Goal: Contribute content: Contribute content

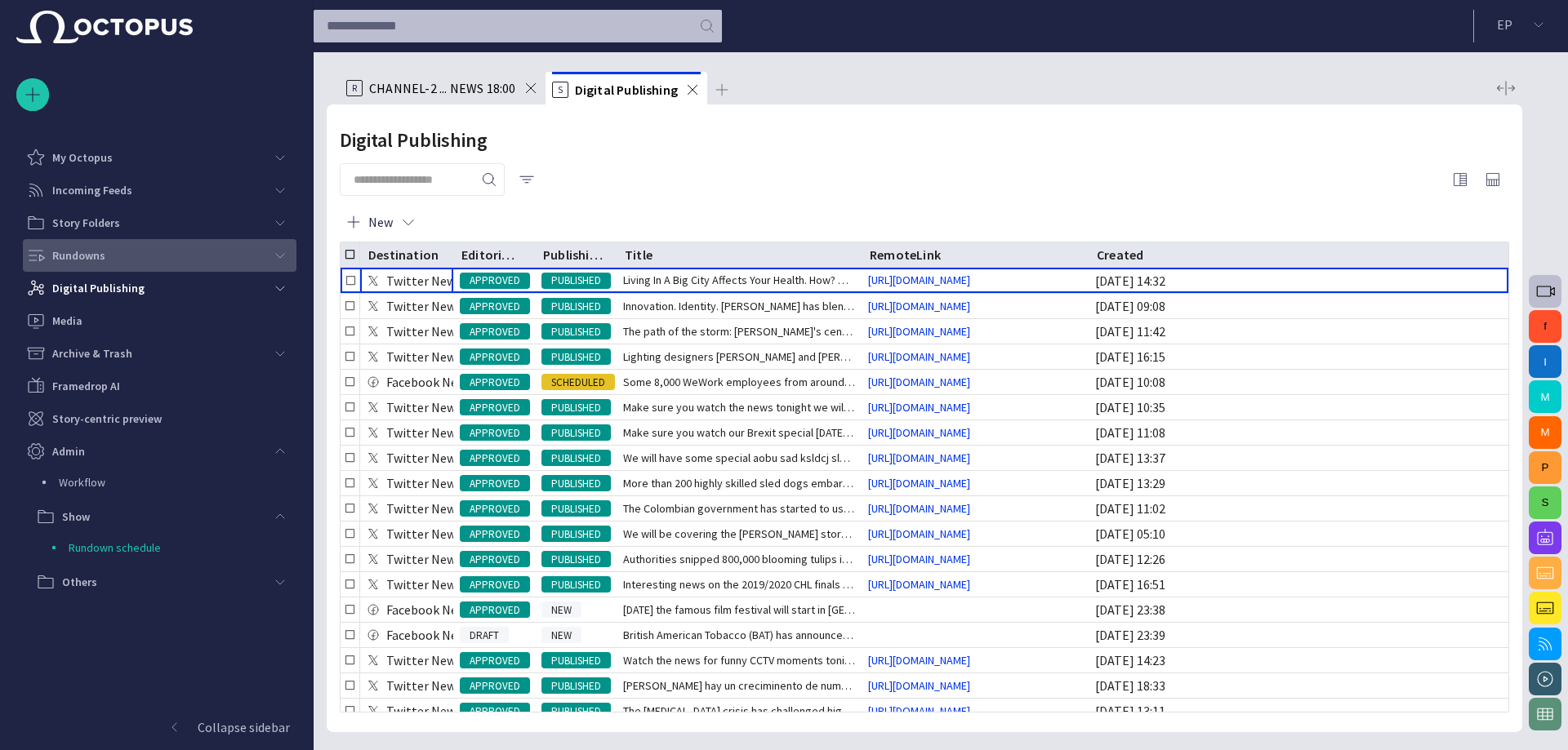
click at [111, 245] on div "Rundowns" at bounding box center [144, 255] width 237 height 26
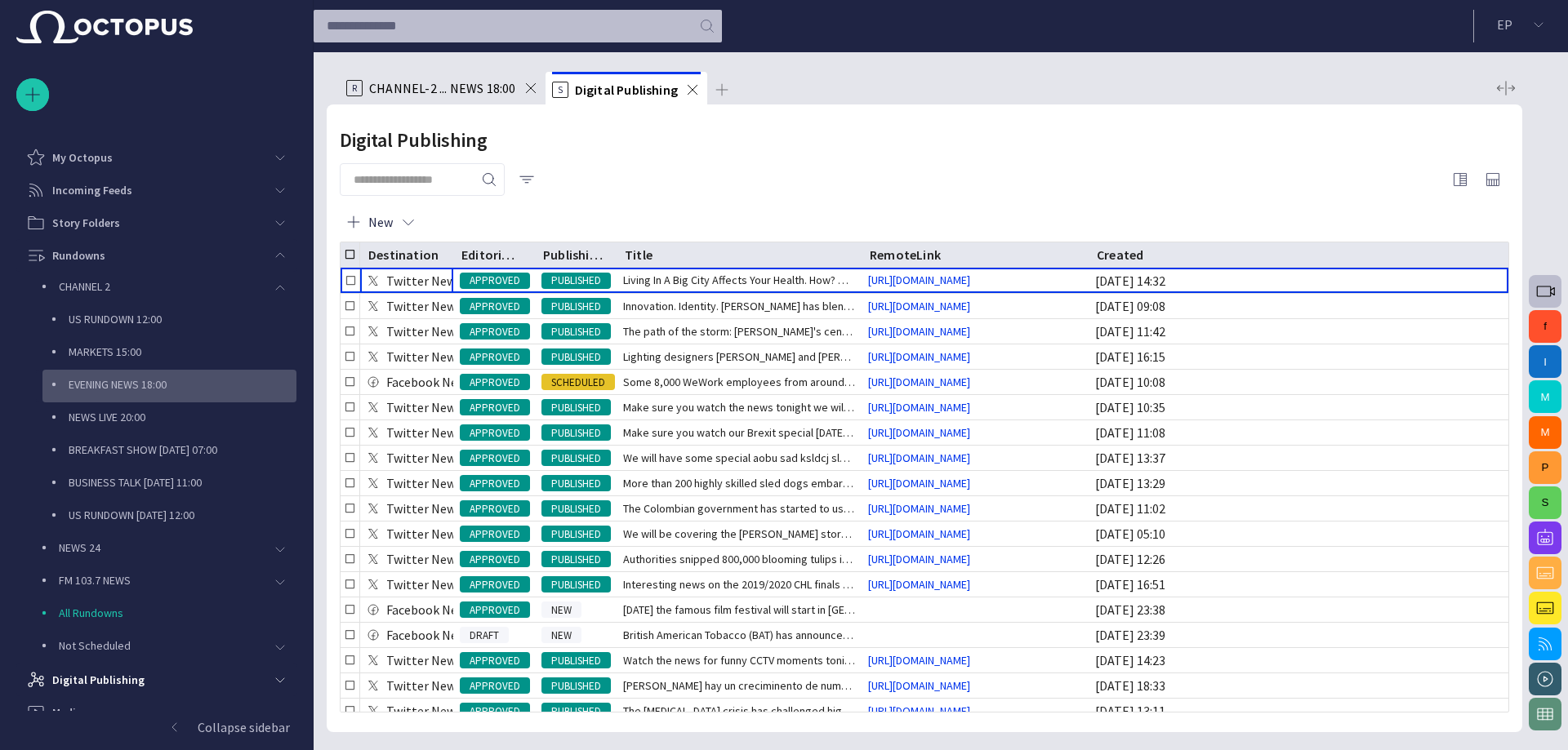
click at [119, 384] on p "EVENING NEWS 18:00" at bounding box center [182, 384] width 228 height 17
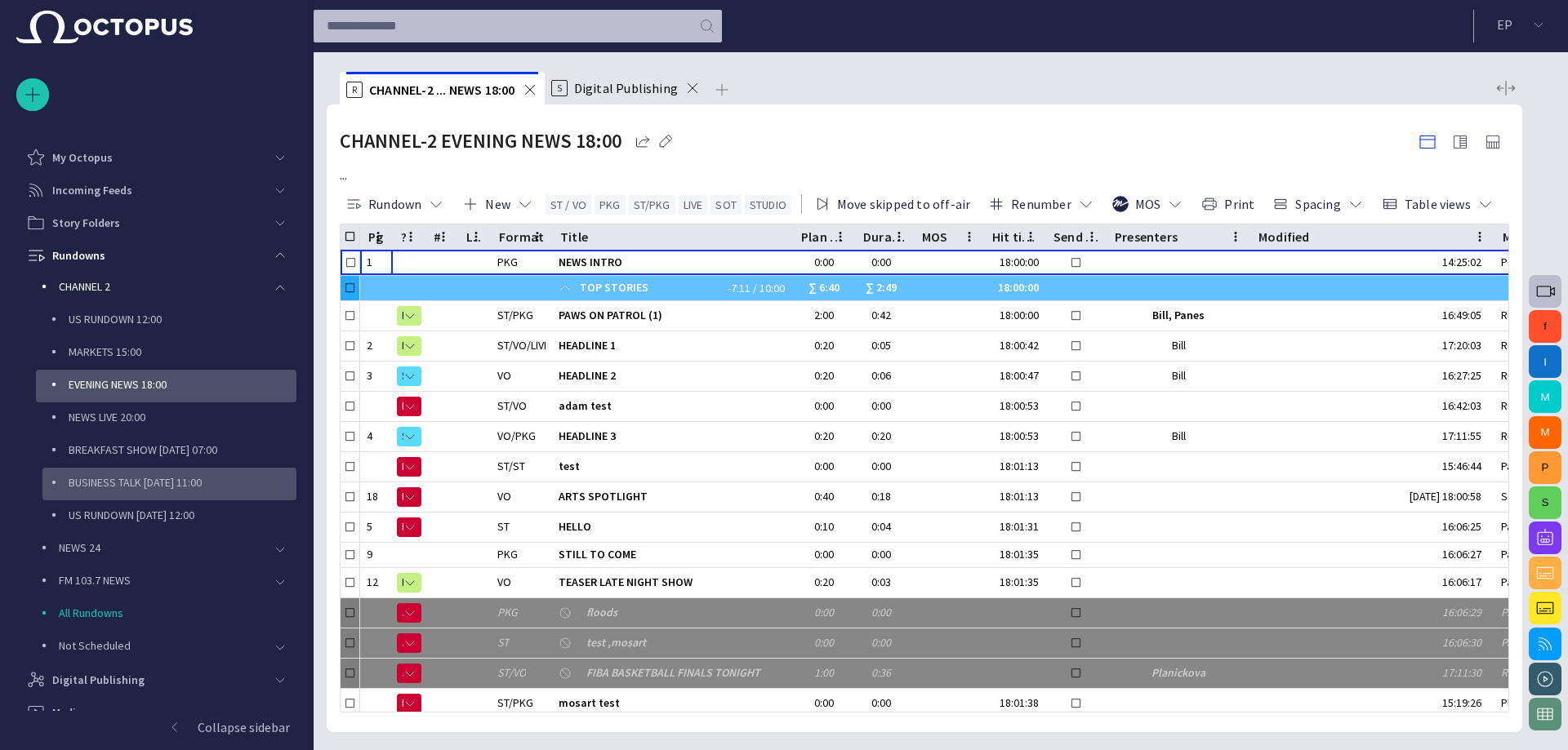
scroll to position [98, 0]
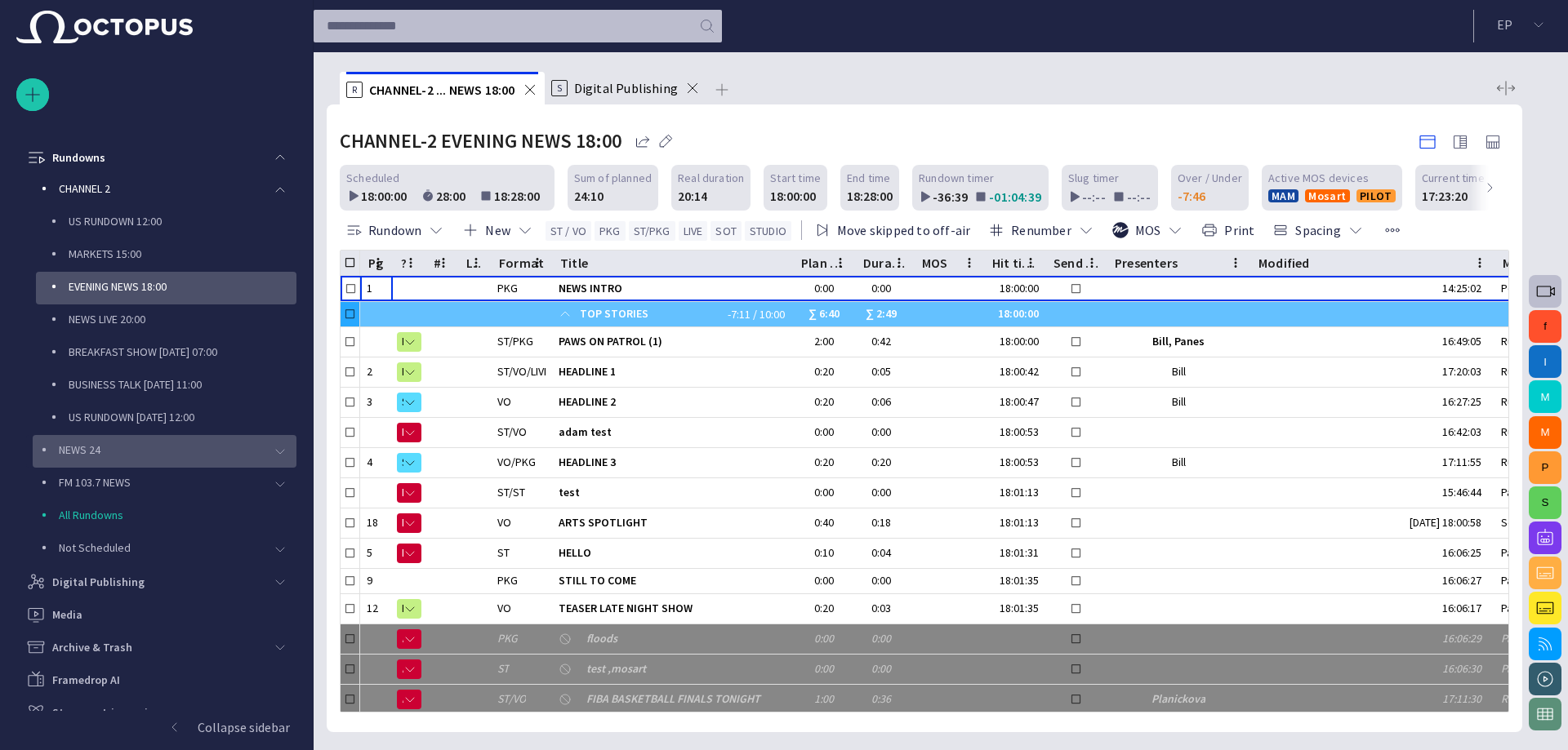
click at [91, 446] on p "NEWS 24" at bounding box center [160, 449] width 205 height 17
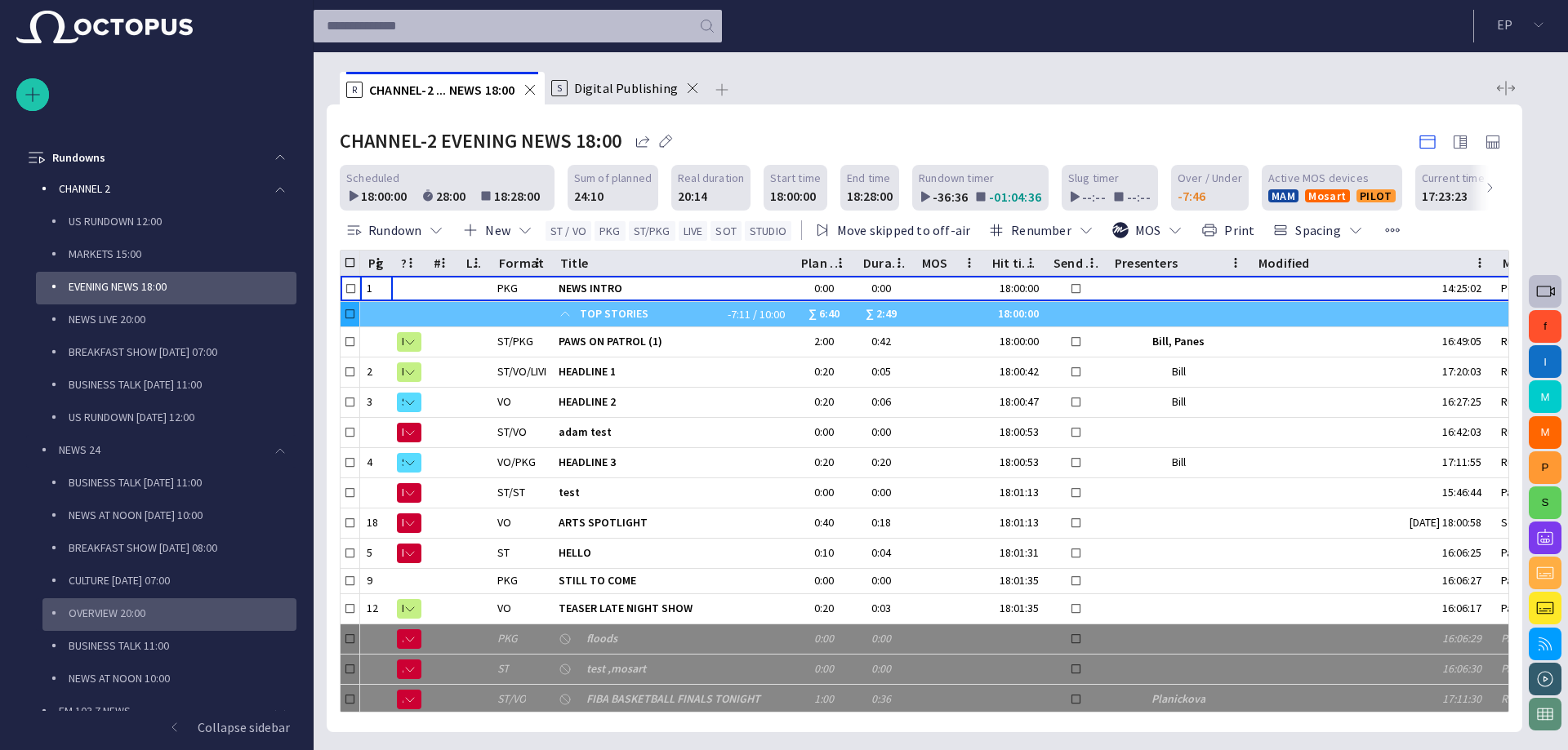
click at [140, 605] on div "OVERVIEW 20:00" at bounding box center [170, 612] width 250 height 23
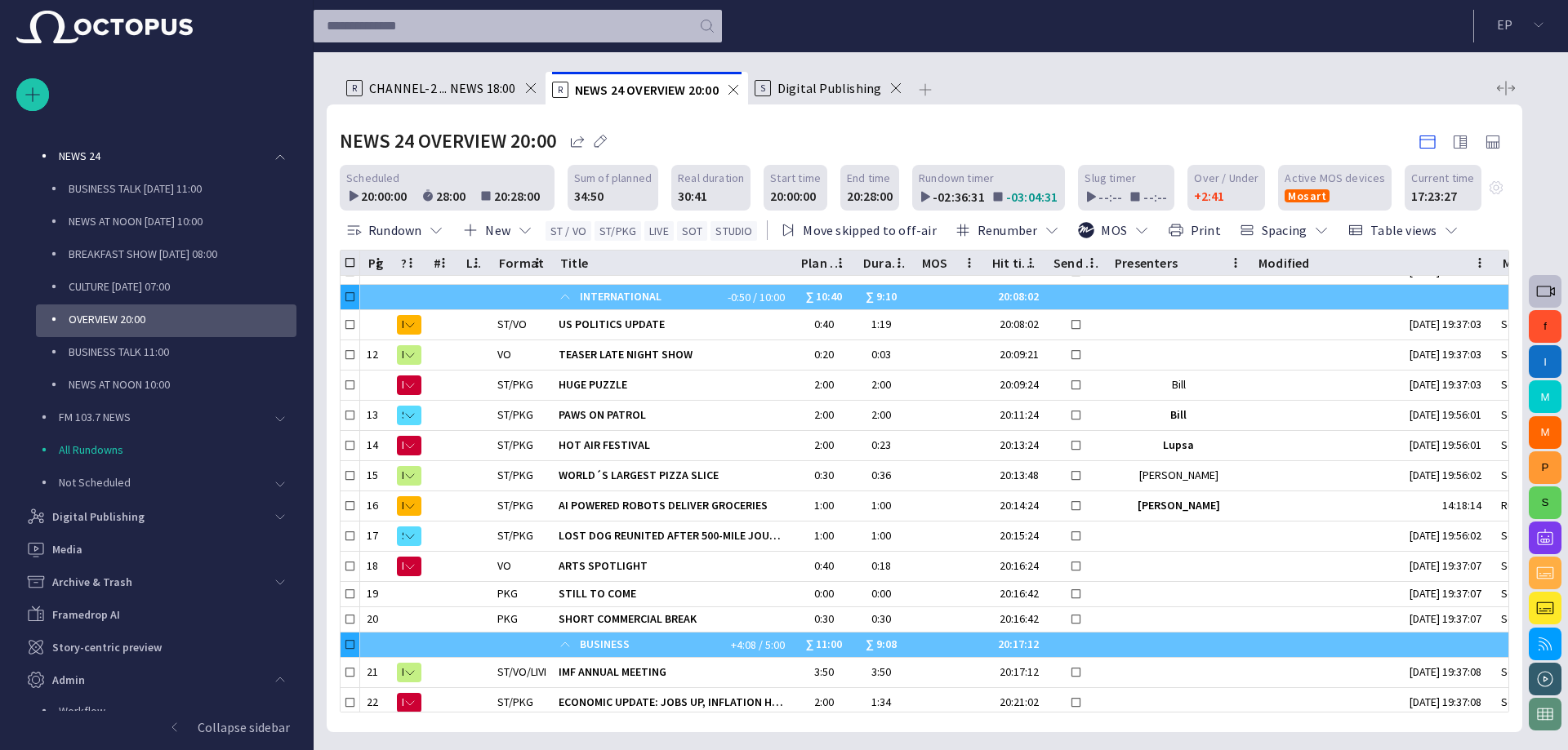
scroll to position [0, 0]
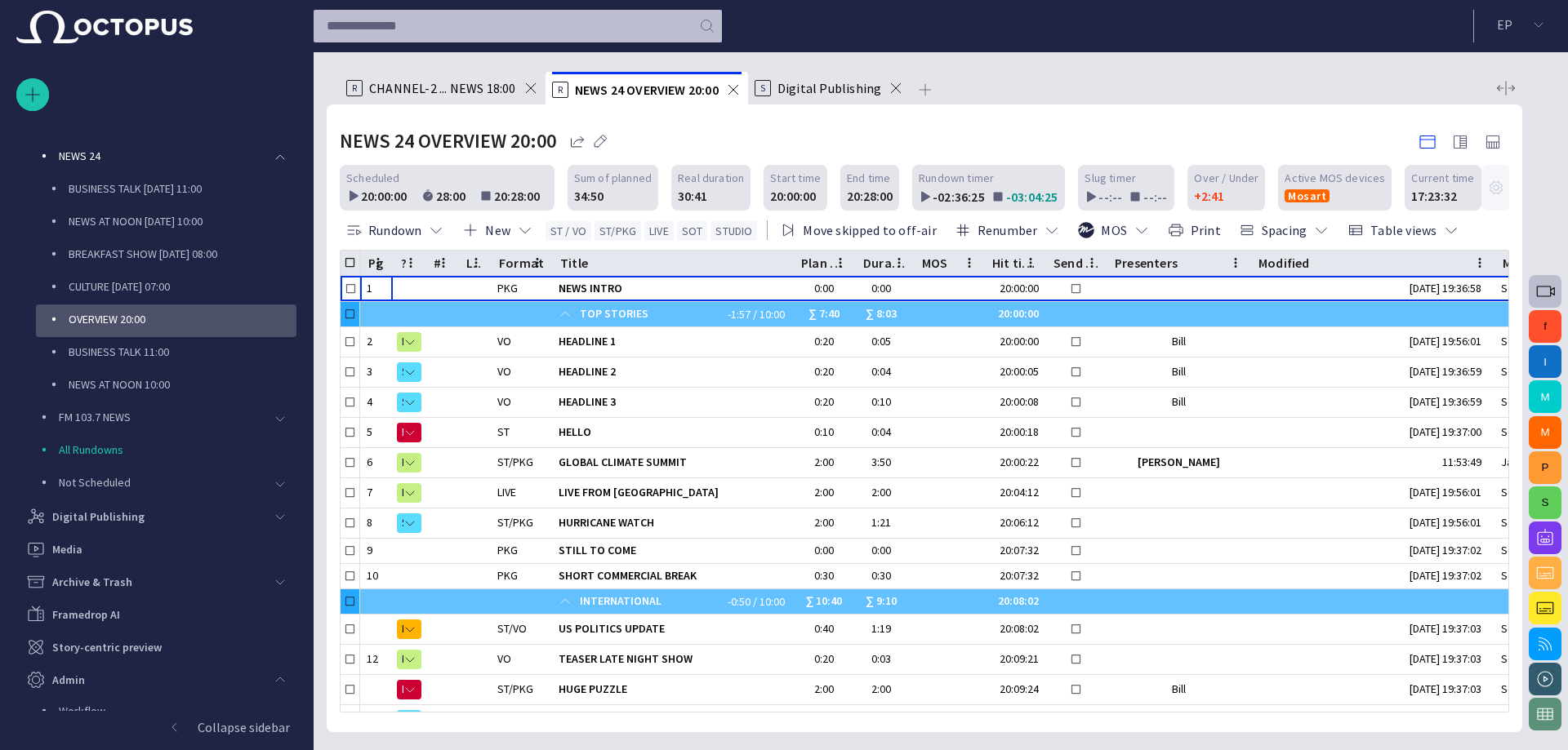
click at [1488, 181] on span "button" at bounding box center [1496, 188] width 17 height 17
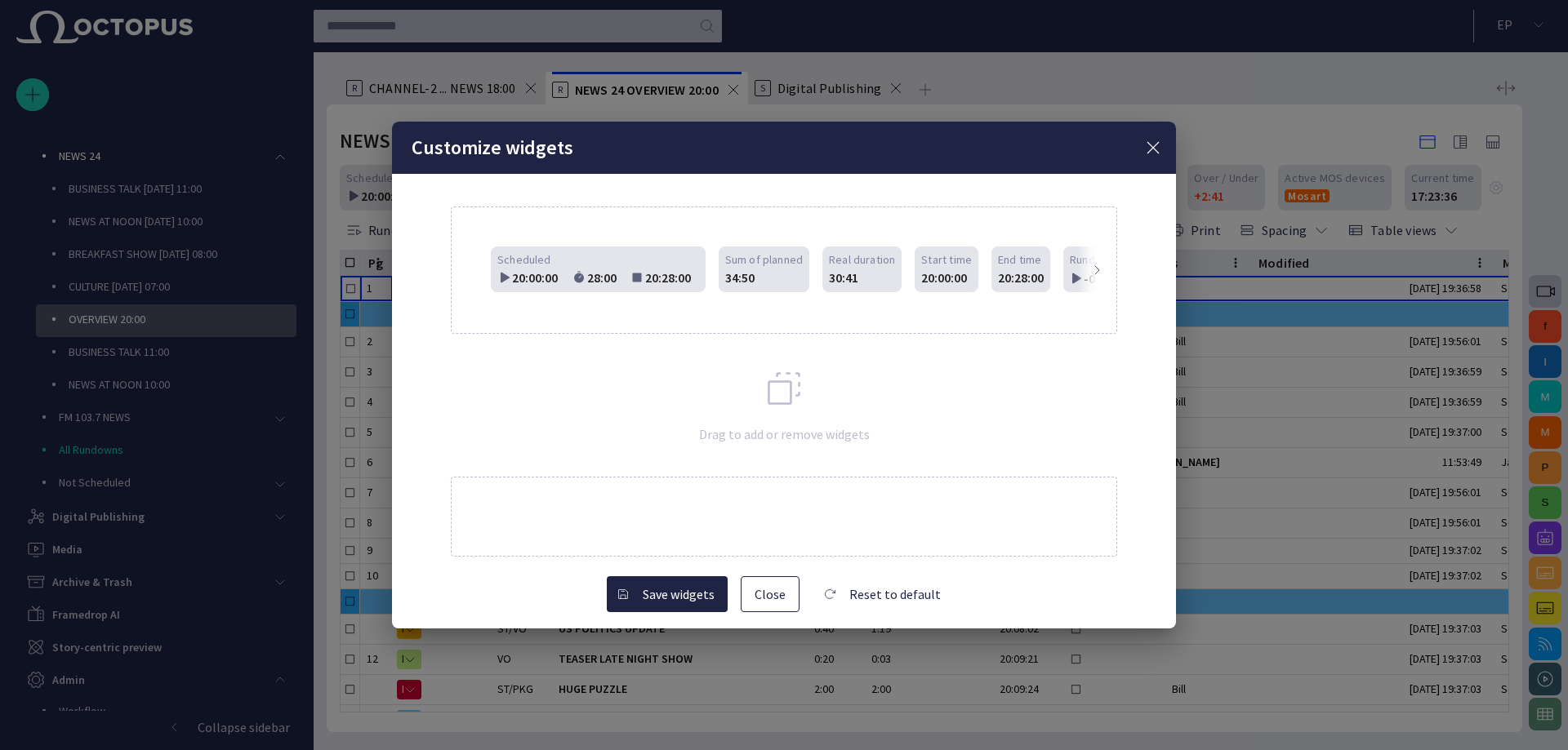
click at [1101, 262] on div at bounding box center [1097, 270] width 40 height 126
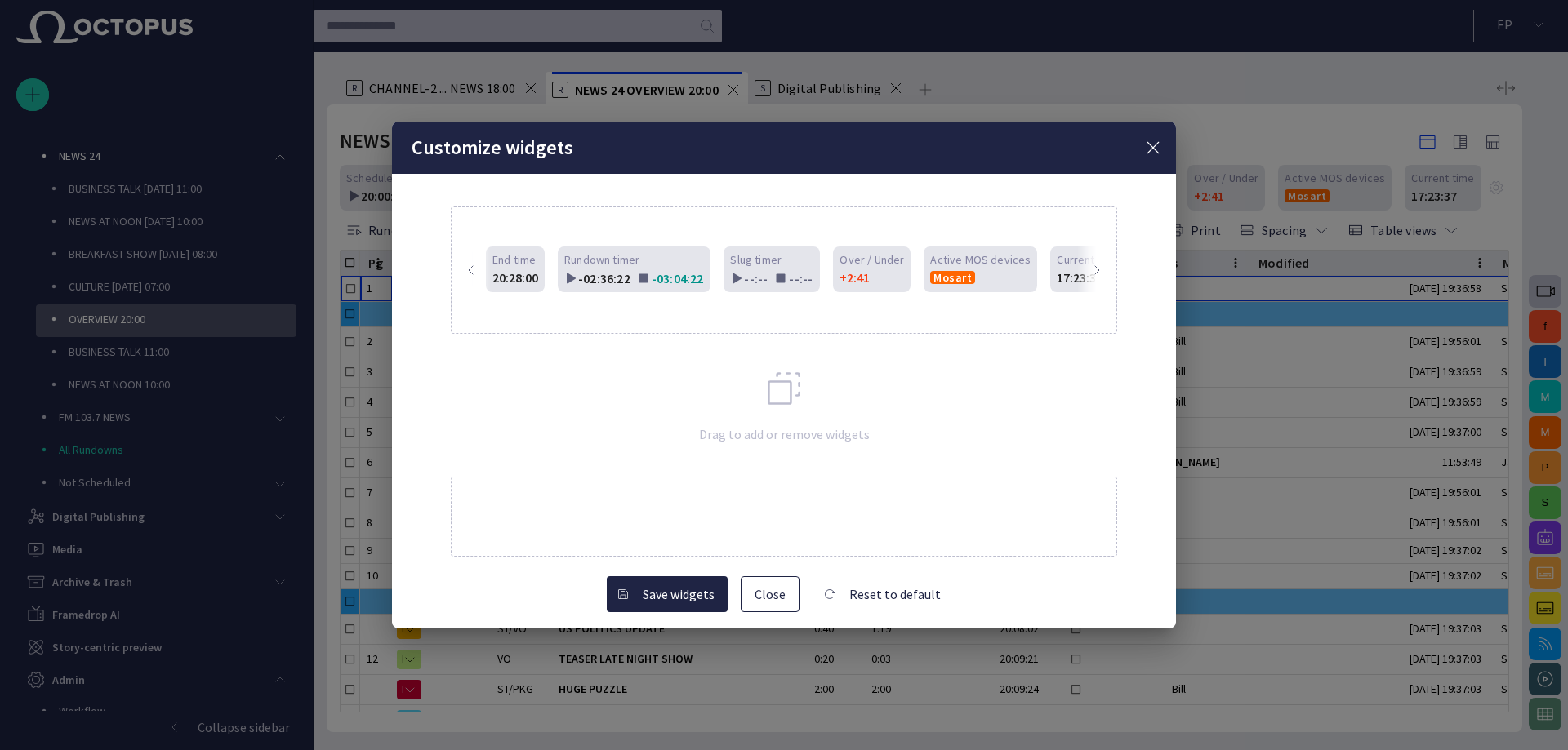
click at [1101, 262] on div at bounding box center [1097, 270] width 40 height 126
click at [774, 601] on button "Close" at bounding box center [770, 595] width 58 height 36
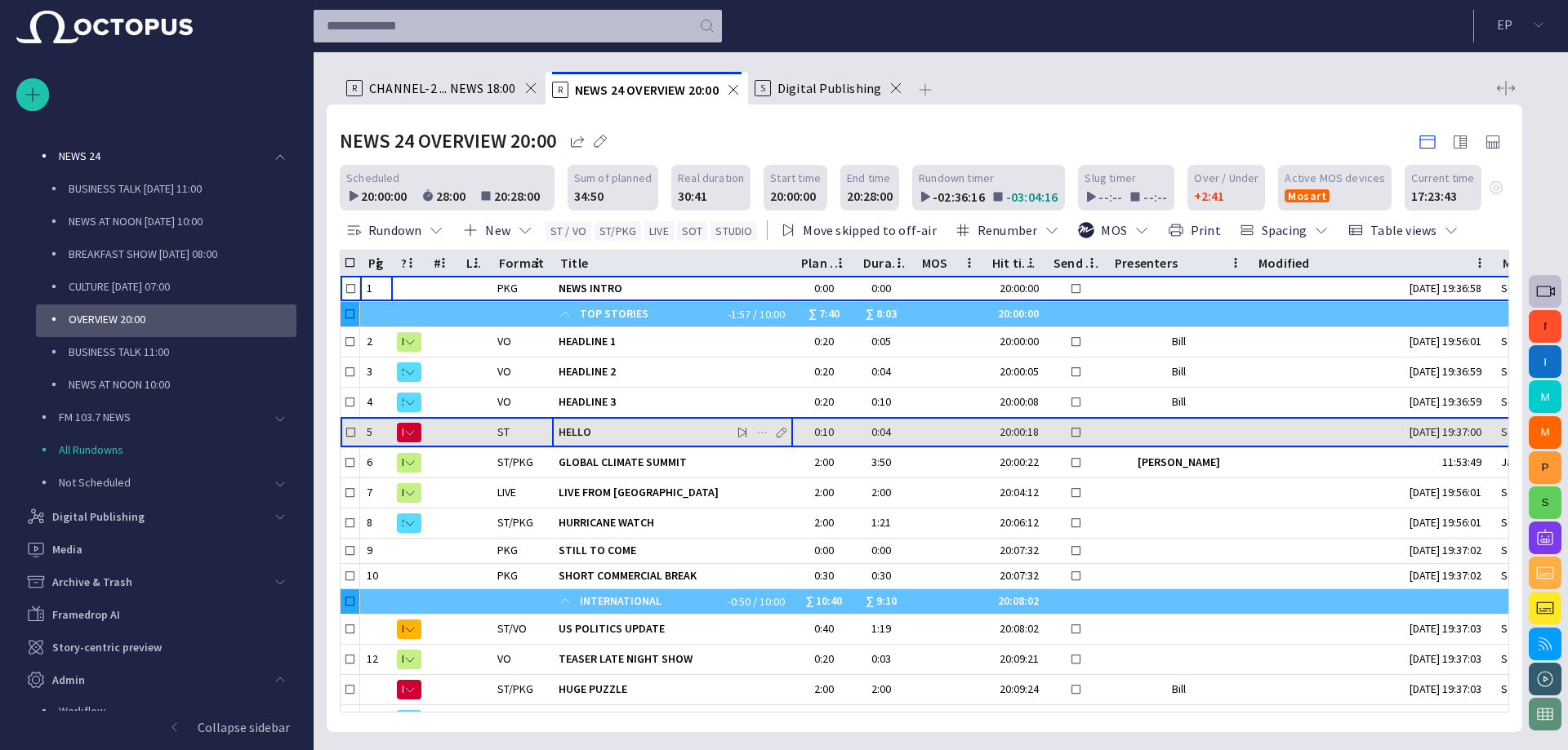
click at [763, 428] on span "button" at bounding box center [761, 432] width 13 height 13
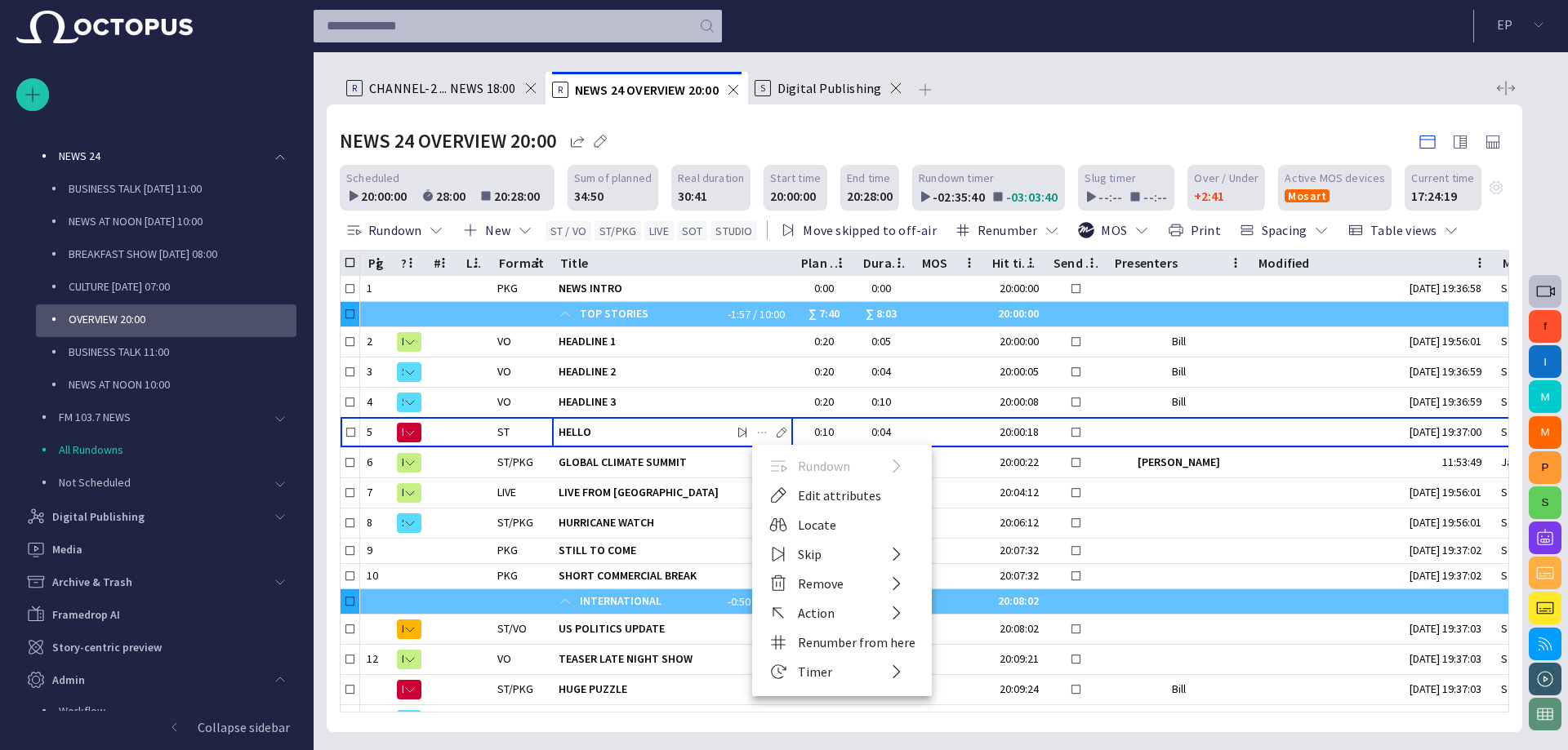
click at [706, 385] on div at bounding box center [784, 375] width 1568 height 750
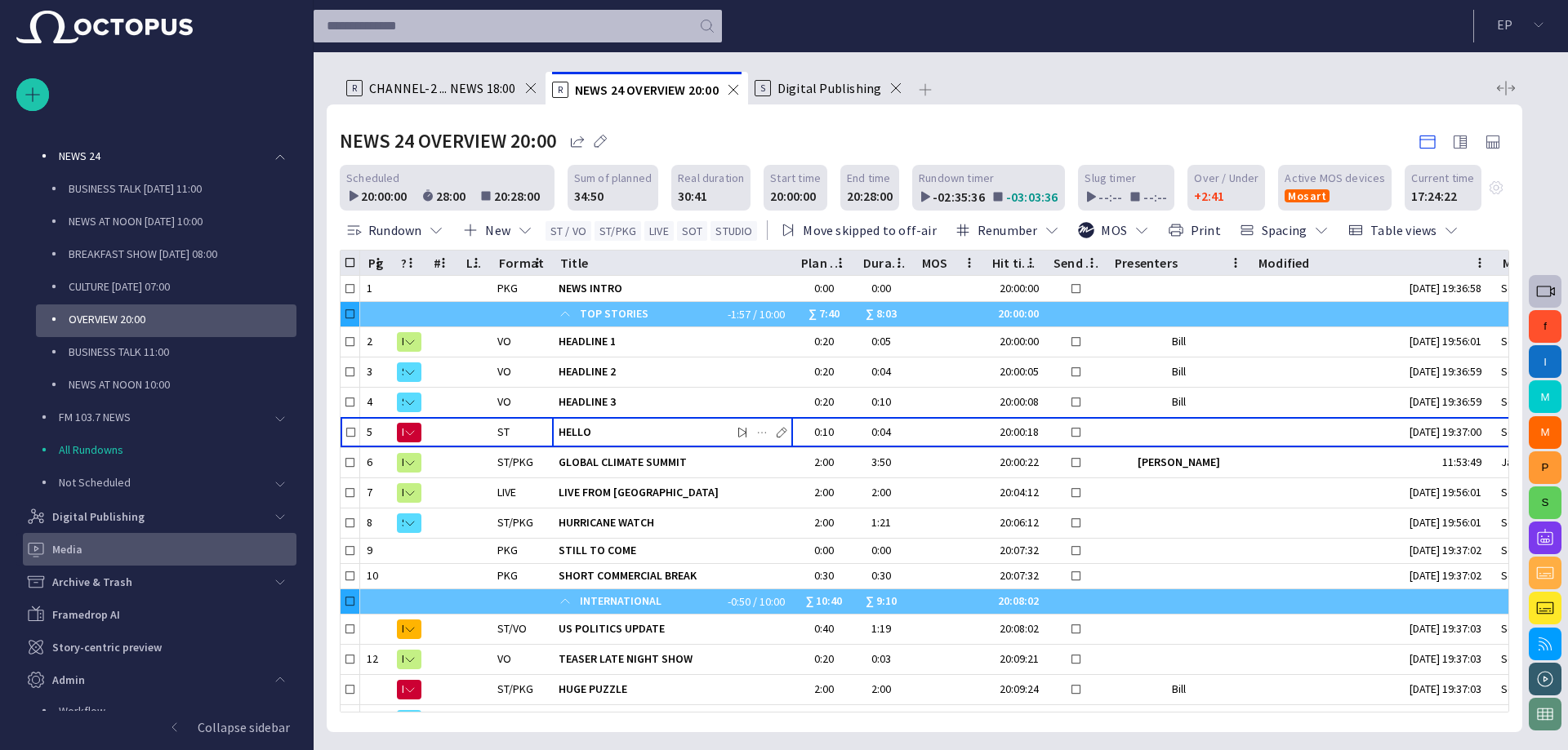
click at [114, 551] on div "Media" at bounding box center [160, 549] width 270 height 26
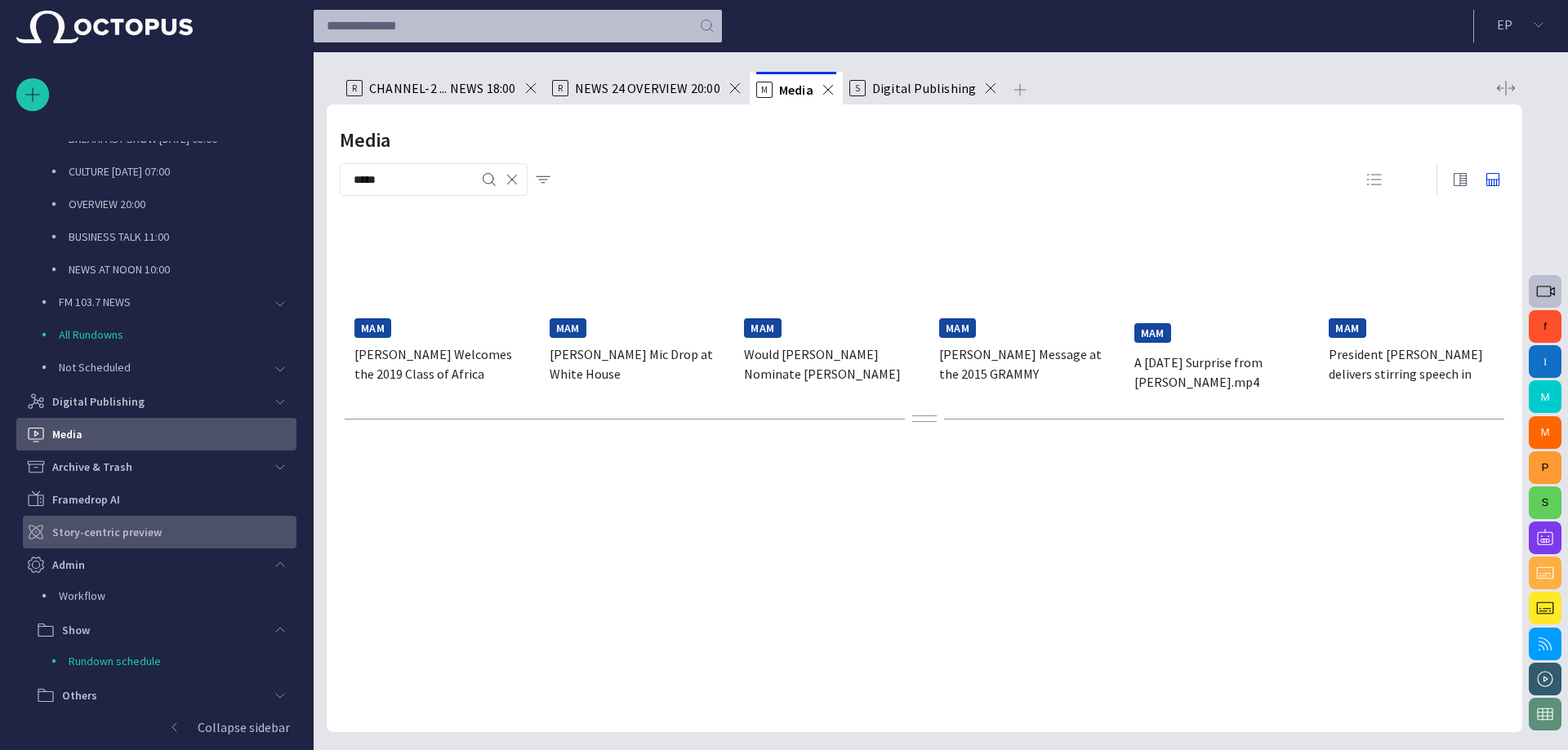
scroll to position [508, 0]
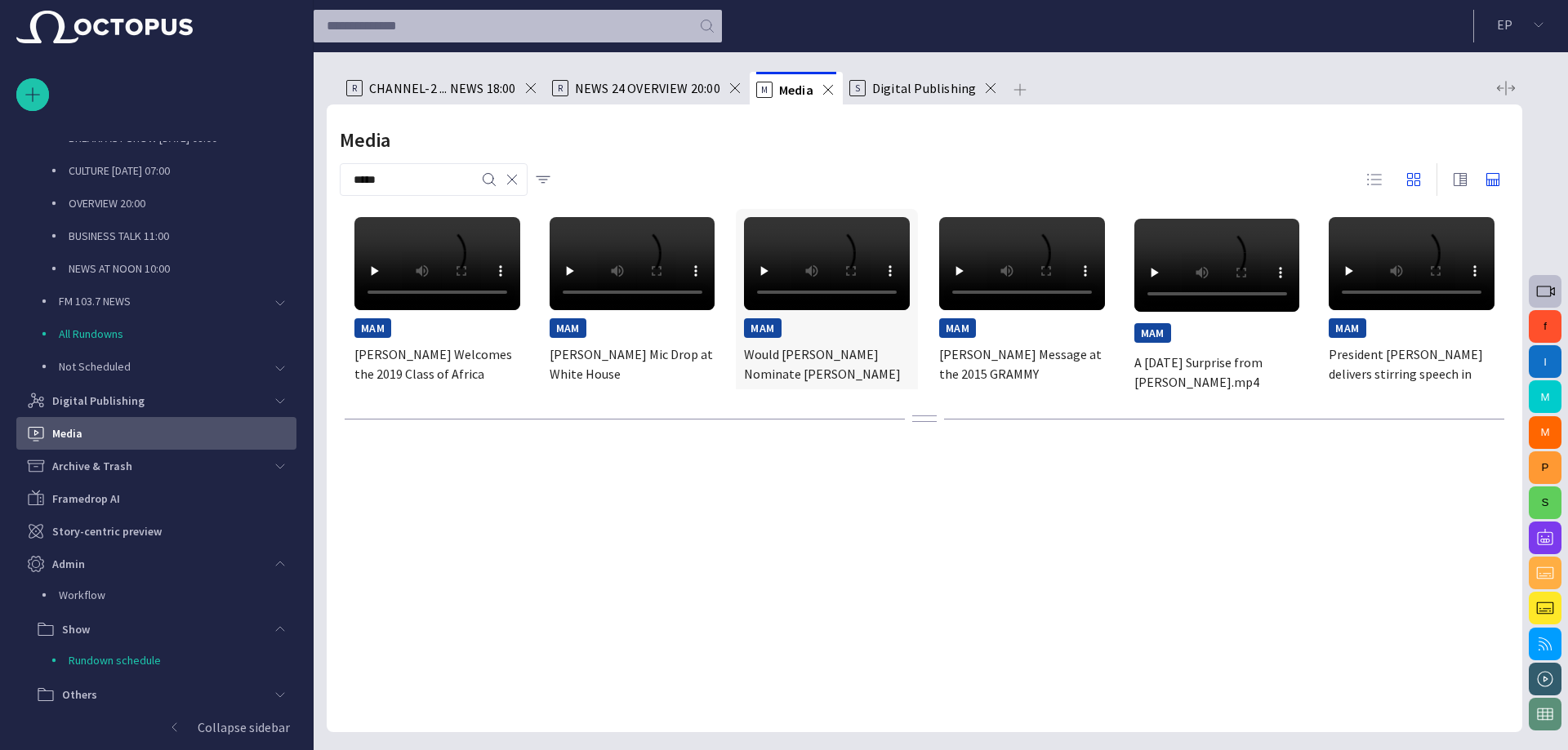
click at [925, 414] on div at bounding box center [924, 419] width 1195 height 20
click at [924, 422] on div at bounding box center [924, 419] width 25 height 7
click at [1494, 175] on span "button" at bounding box center [1493, 180] width 20 height 20
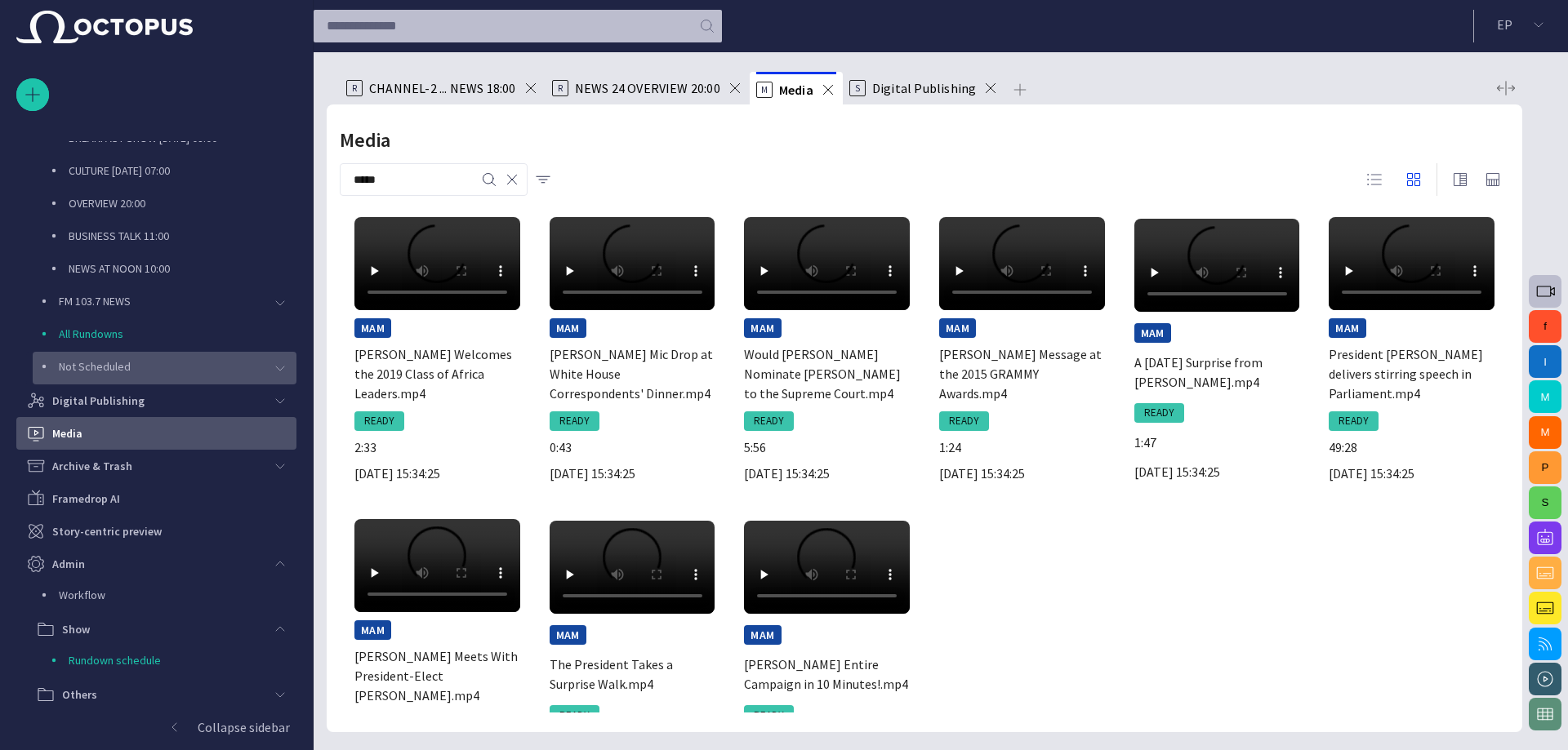
scroll to position [344, 0]
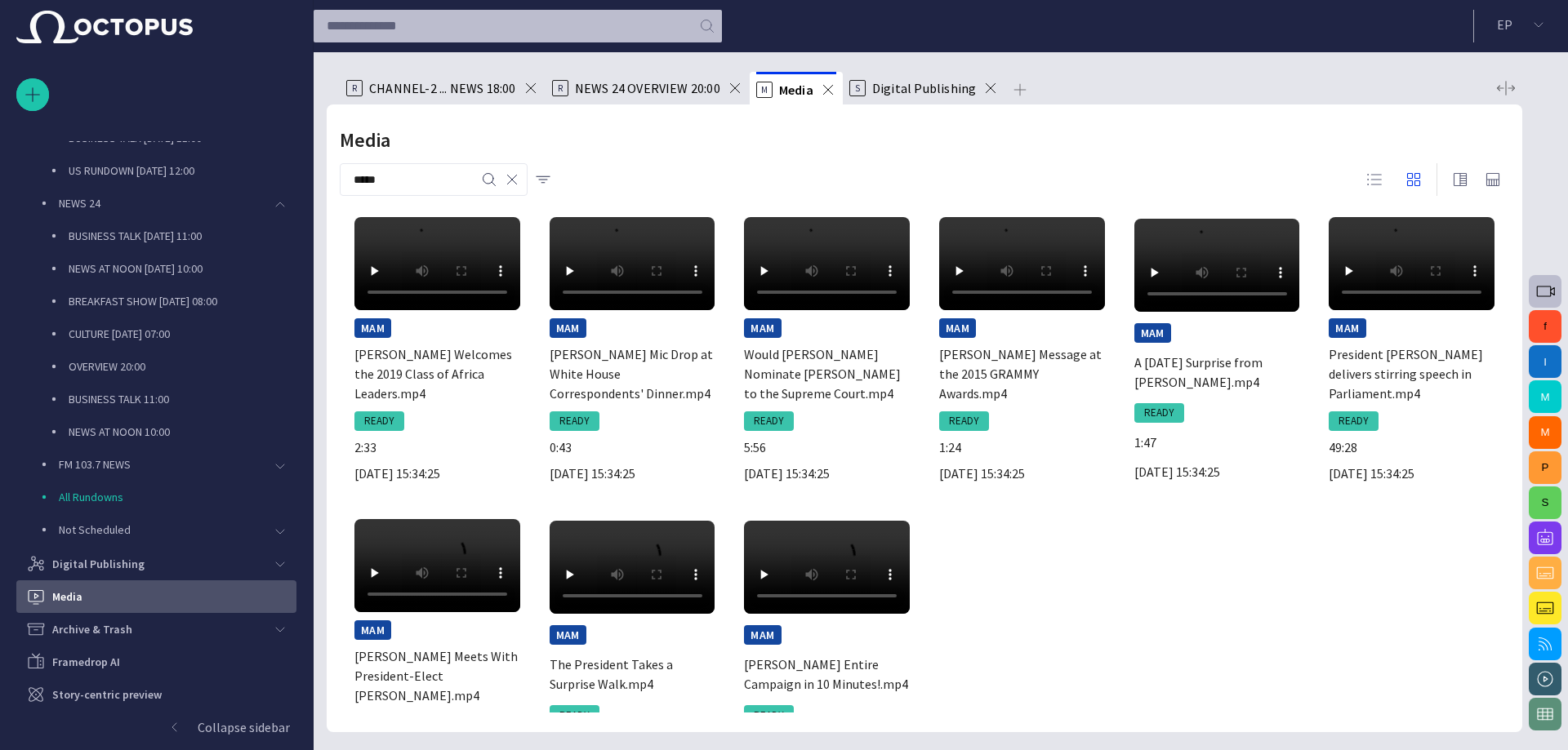
click at [646, 88] on span "NEWS 24 OVERVIEW 20:00" at bounding box center [647, 88] width 145 height 17
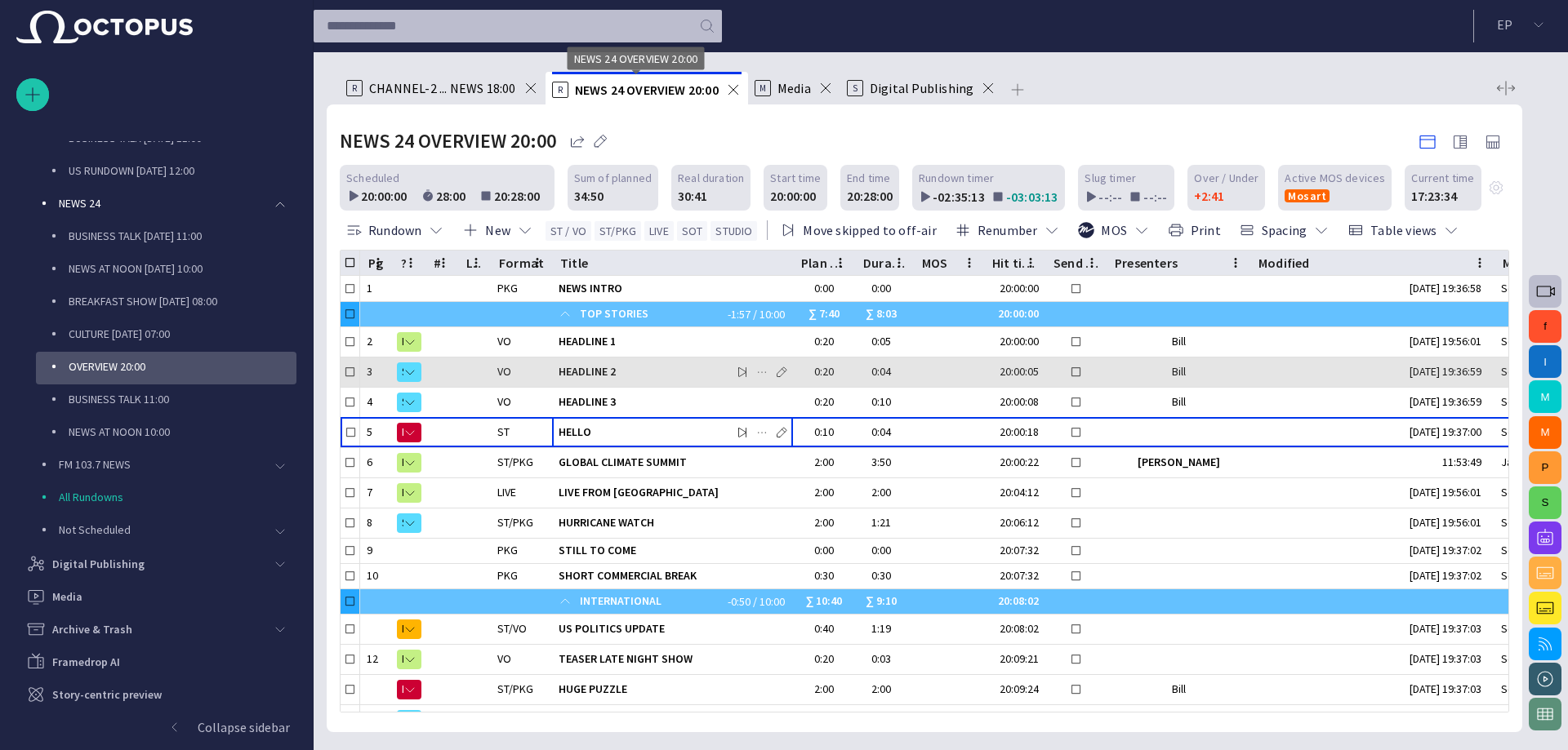
scroll to position [98, 0]
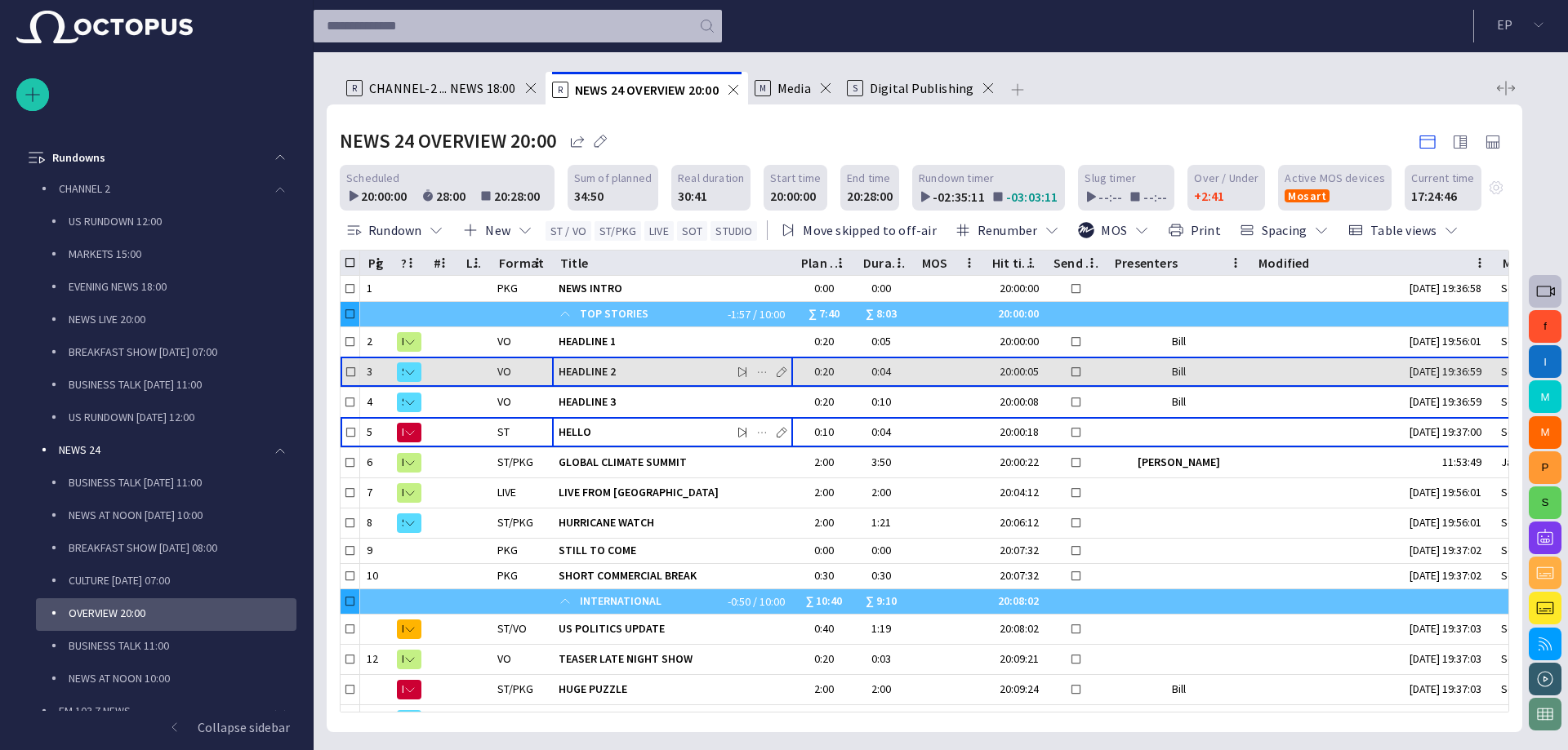
click at [605, 377] on span "HEADLINE 2" at bounding box center [673, 372] width 228 height 16
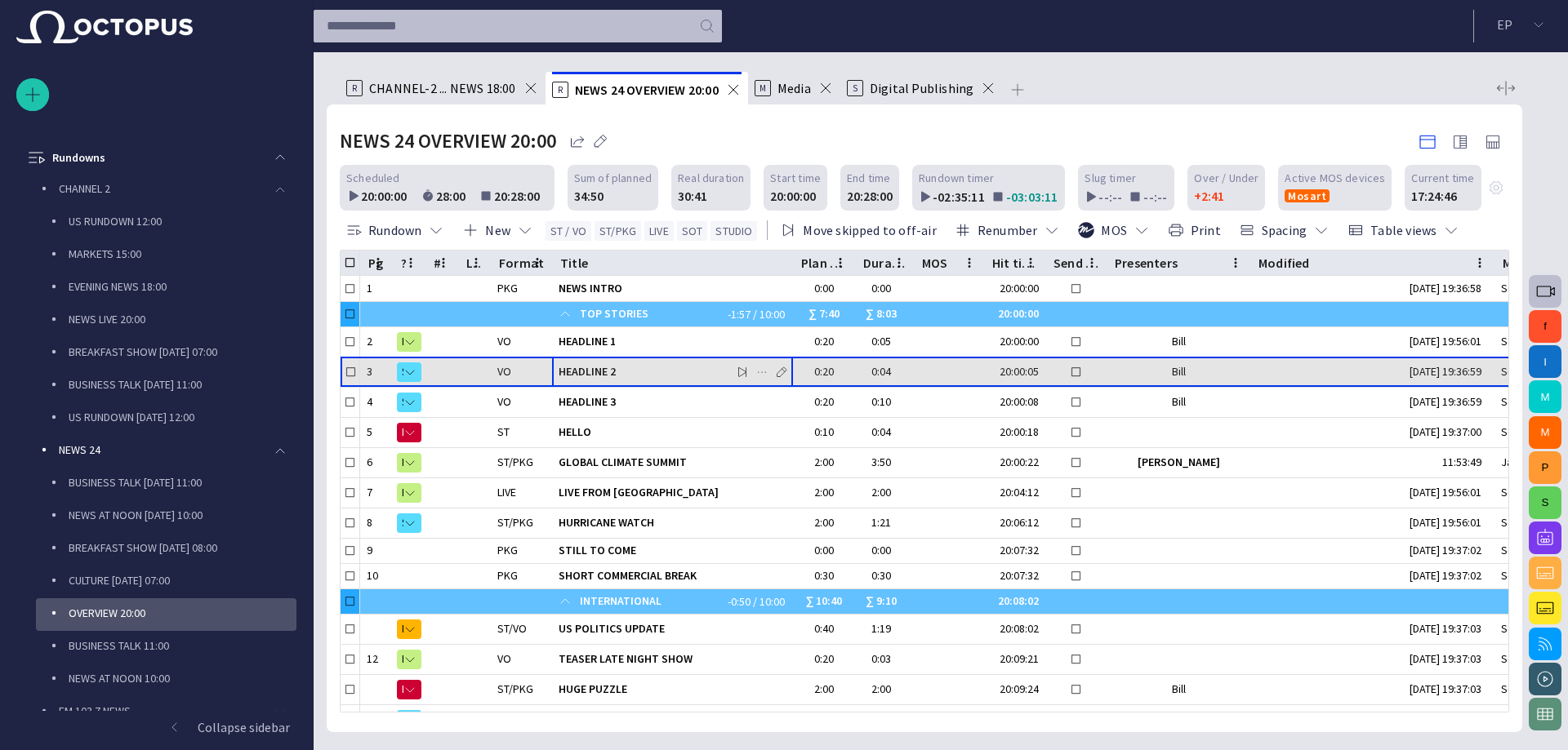
click at [605, 377] on span "HEADLINE 2" at bounding box center [673, 372] width 228 height 16
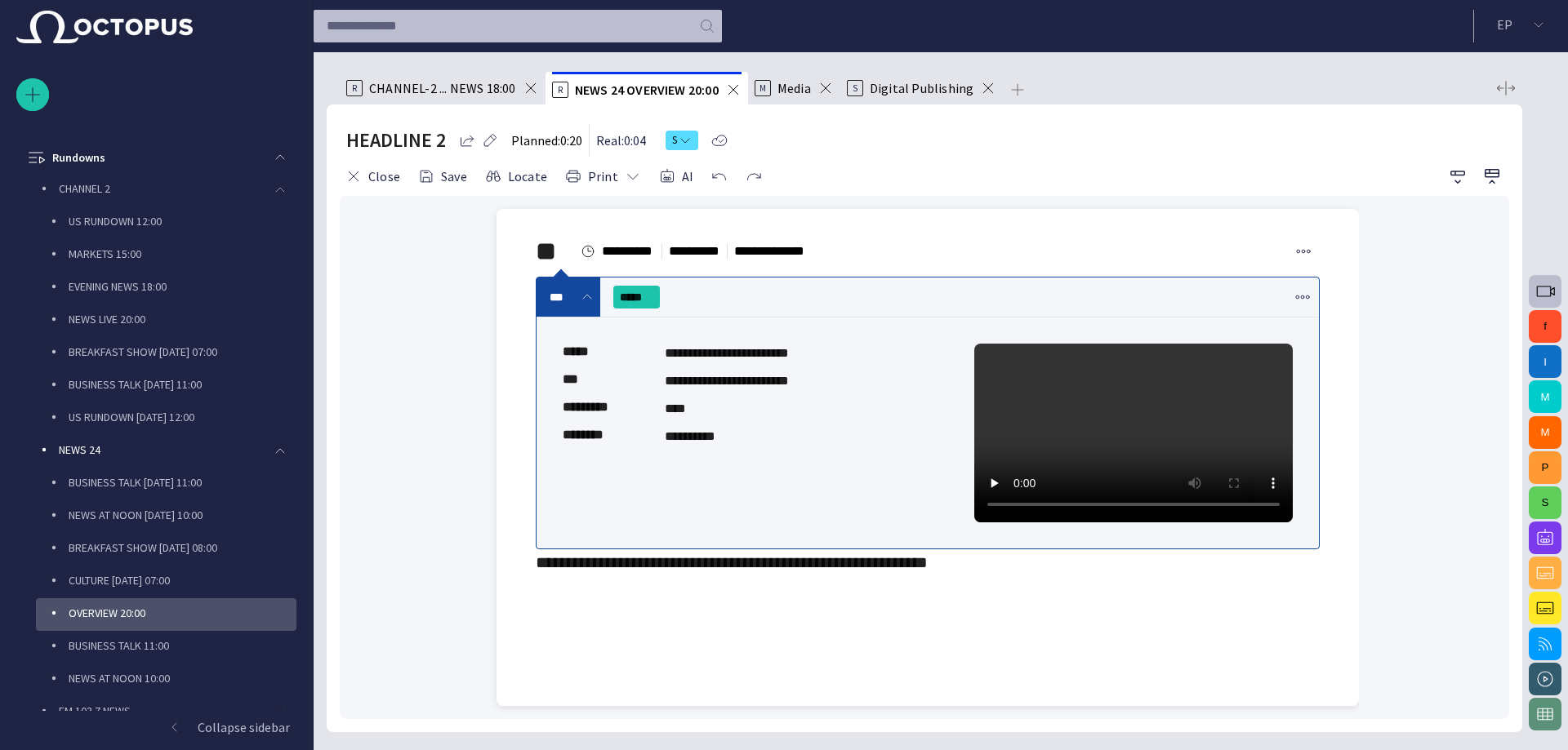
click at [942, 600] on div "**********" at bounding box center [927, 405] width 836 height 393
click at [651, 639] on div at bounding box center [927, 654] width 836 height 105
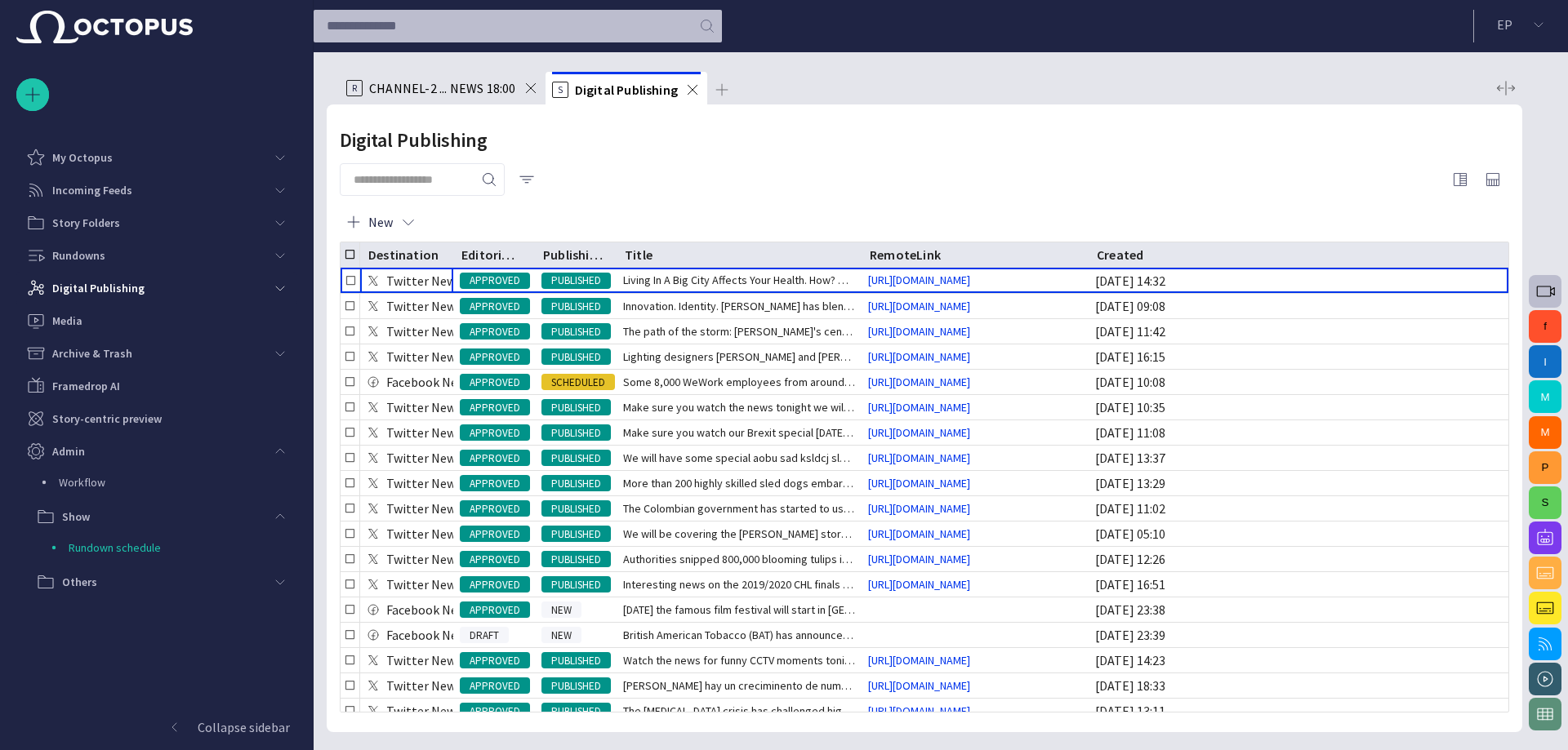
click at [441, 94] on span "CHANNEL-2 ... NEWS 18:00" at bounding box center [442, 88] width 147 height 17
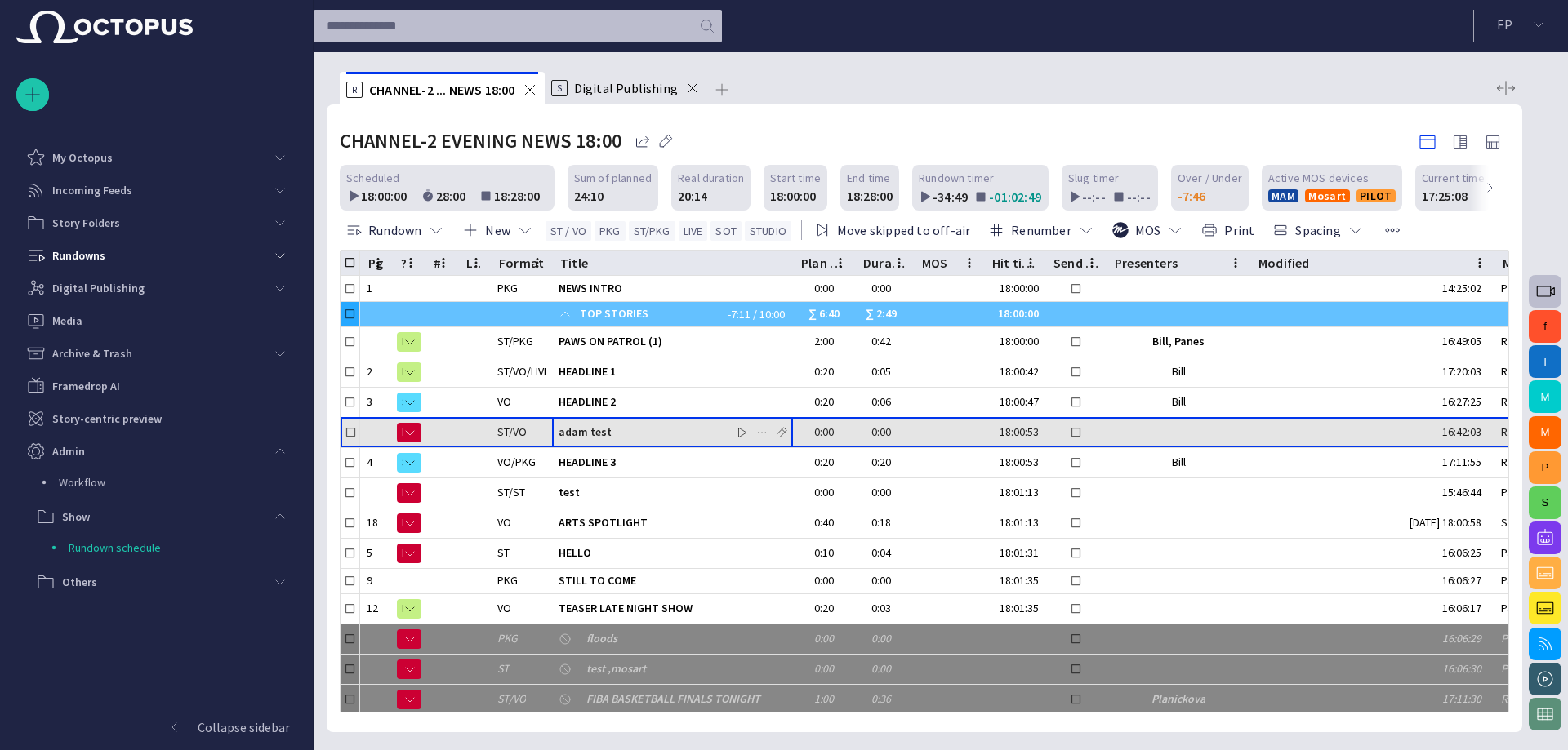
click at [590, 437] on span "adam test" at bounding box center [673, 432] width 228 height 16
click at [589, 435] on span "adam test" at bounding box center [673, 432] width 228 height 16
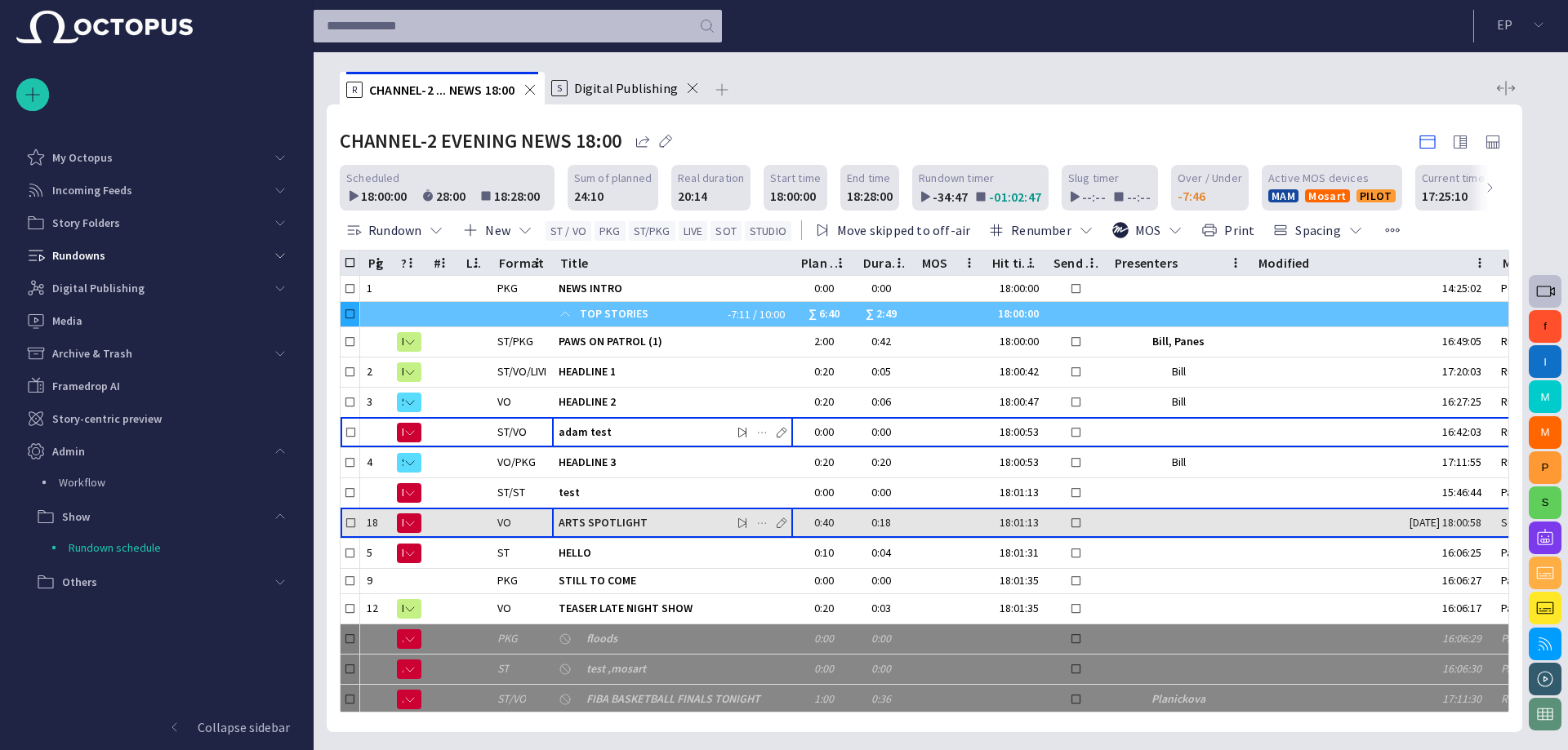
click at [592, 521] on span "ARTS SPOTLIGHT" at bounding box center [673, 523] width 228 height 16
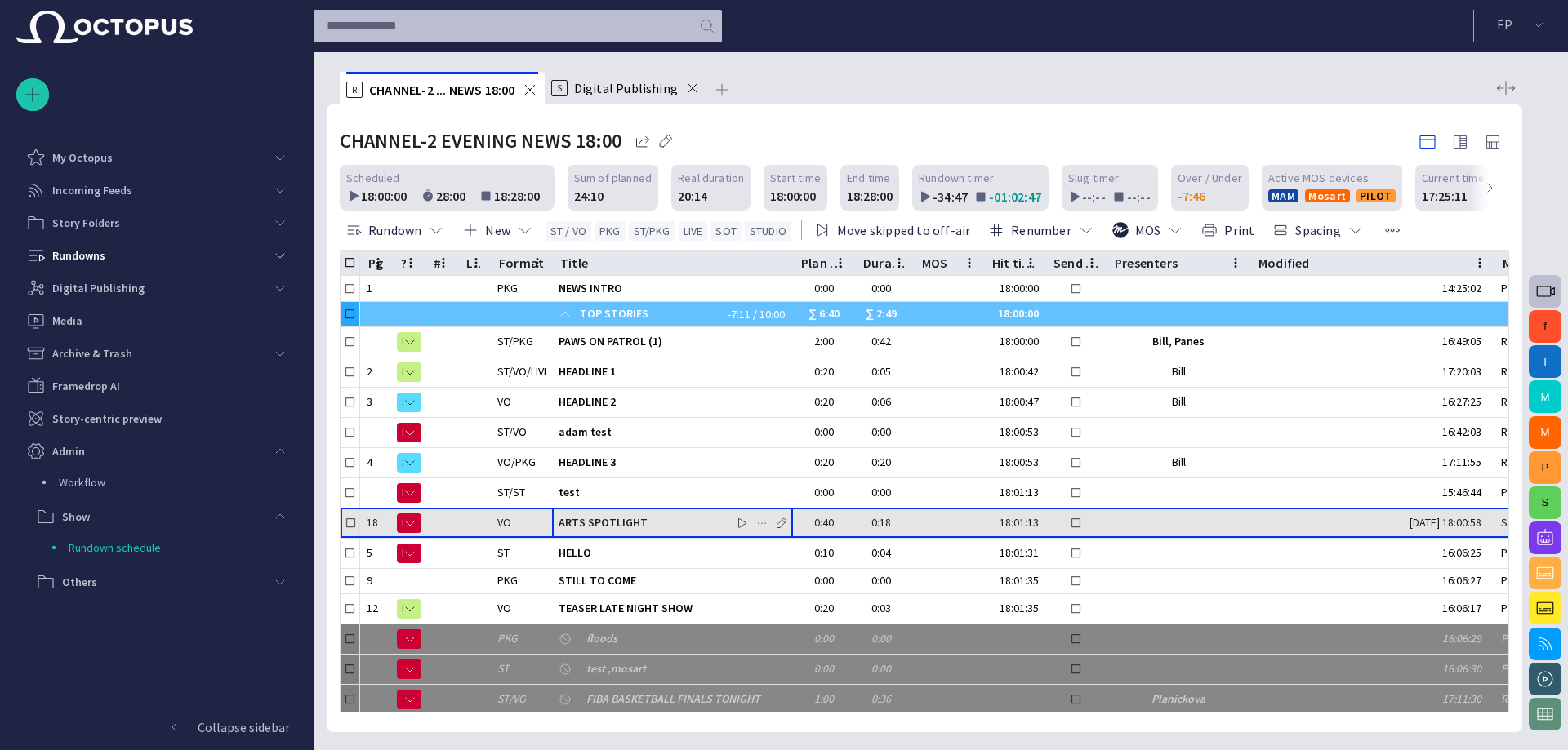
click at [592, 521] on span "ARTS SPOTLIGHT" at bounding box center [673, 523] width 228 height 16
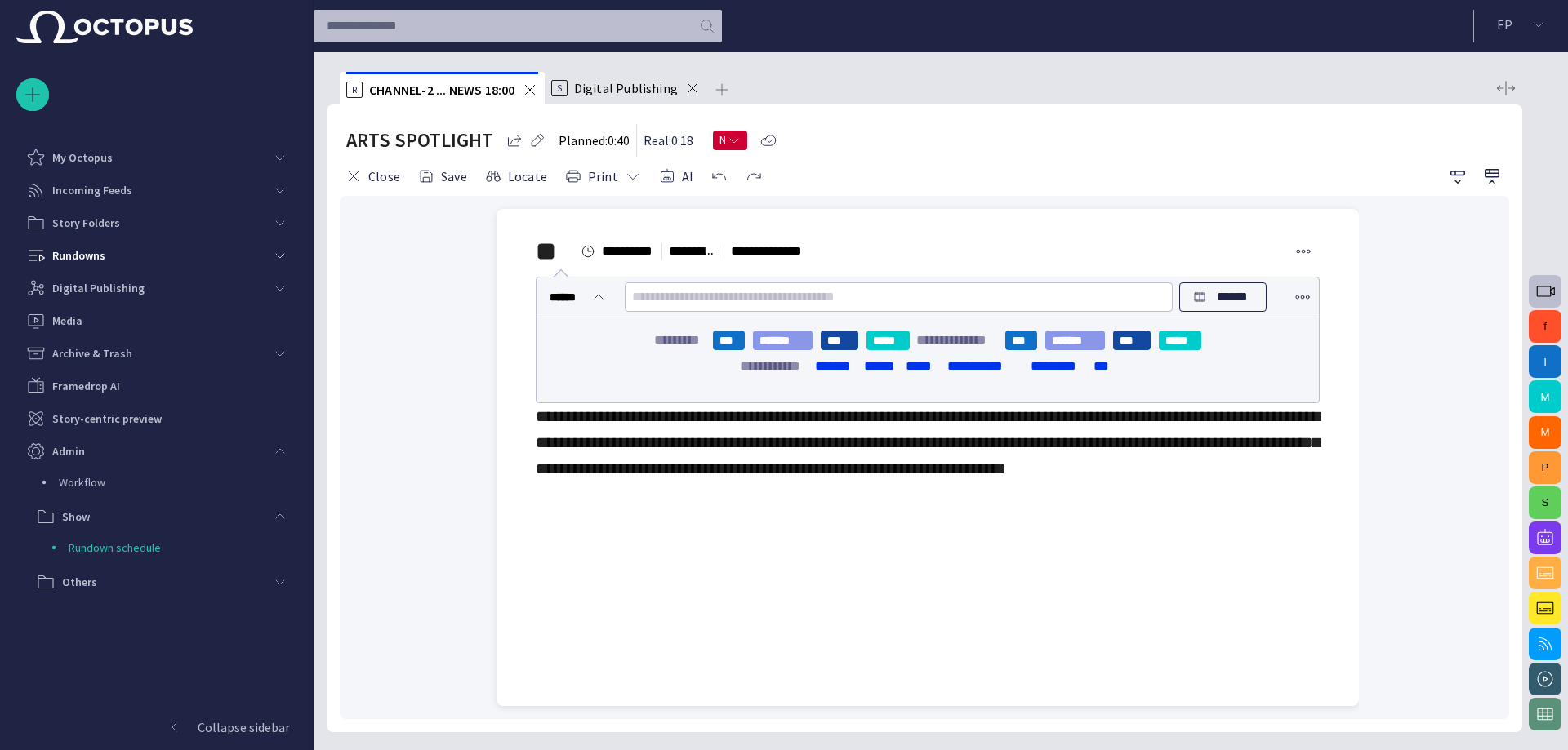
click at [750, 325] on div "**********" at bounding box center [927, 360] width 783 height 85
click at [605, 508] on div "**********" at bounding box center [927, 358] width 836 height 299
click at [1226, 282] on div "****** ******" at bounding box center [927, 298] width 783 height 40
click at [1213, 297] on p "******" at bounding box center [1233, 298] width 41 height 20
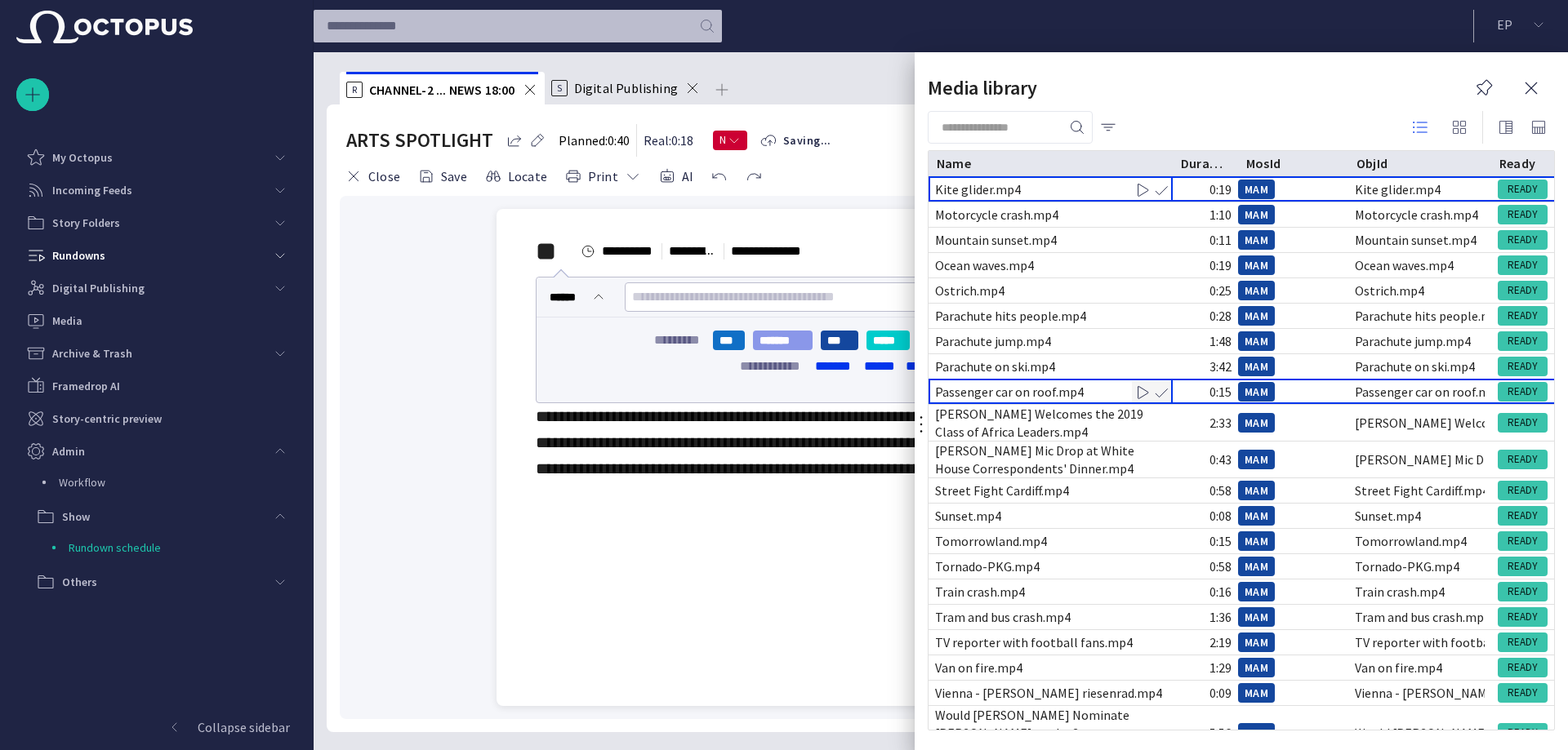
click at [1023, 395] on div "Passenger car on roof.mp4" at bounding box center [1009, 392] width 148 height 18
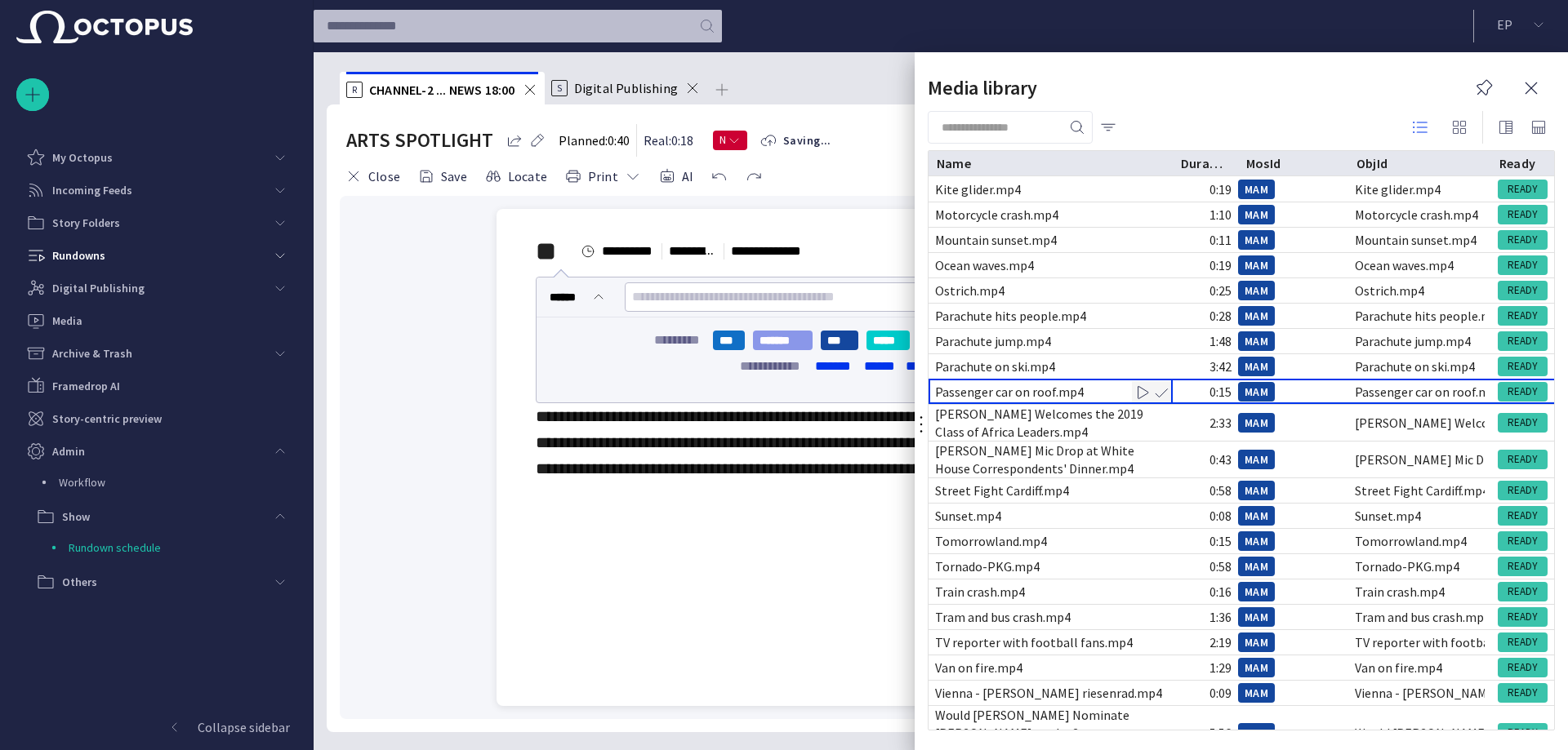
click at [972, 389] on div "Passenger car on roof.mp4" at bounding box center [1009, 392] width 148 height 18
click at [972, 388] on div "Passenger car on roof.mp4" at bounding box center [1009, 392] width 148 height 18
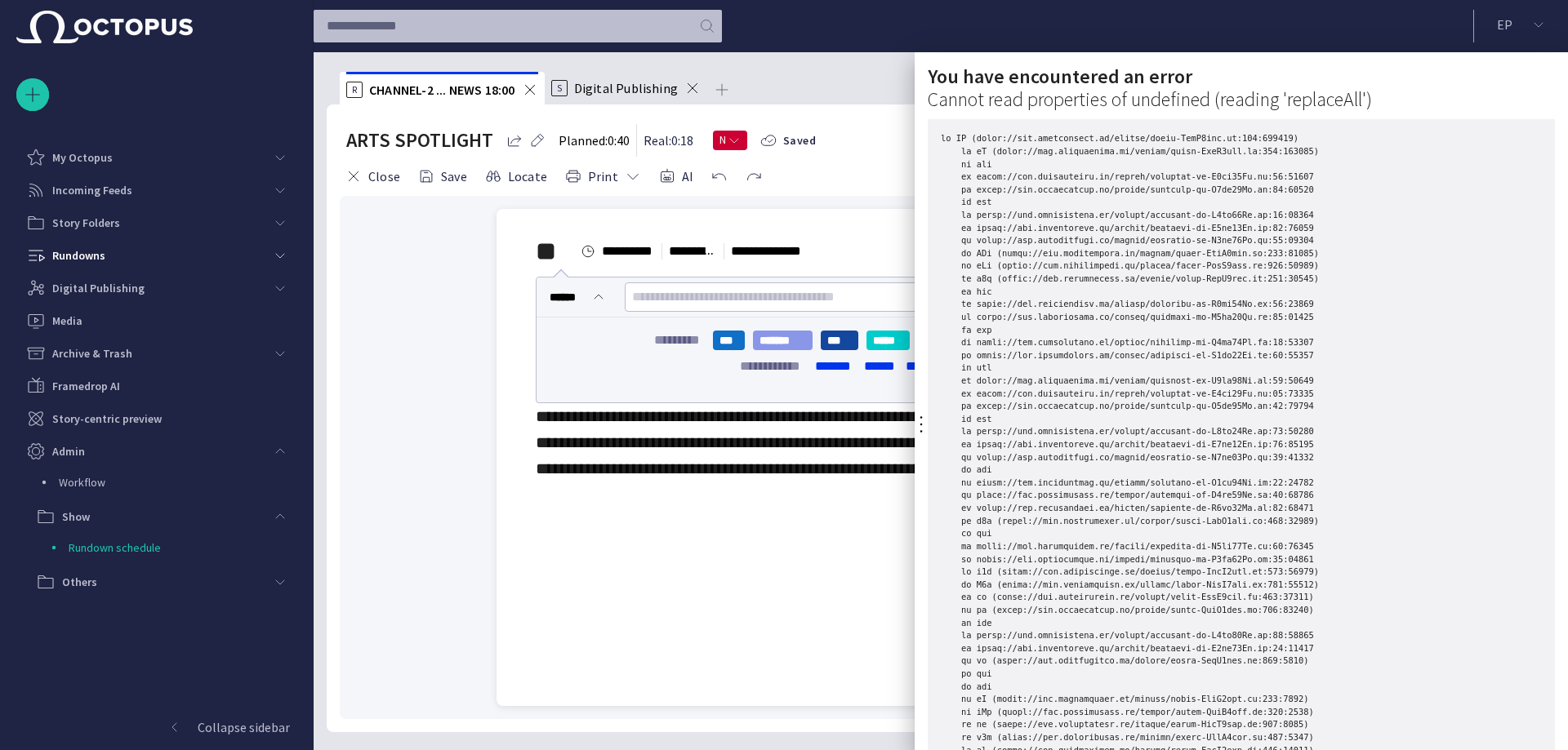
click at [867, 147] on div at bounding box center [784, 375] width 1568 height 750
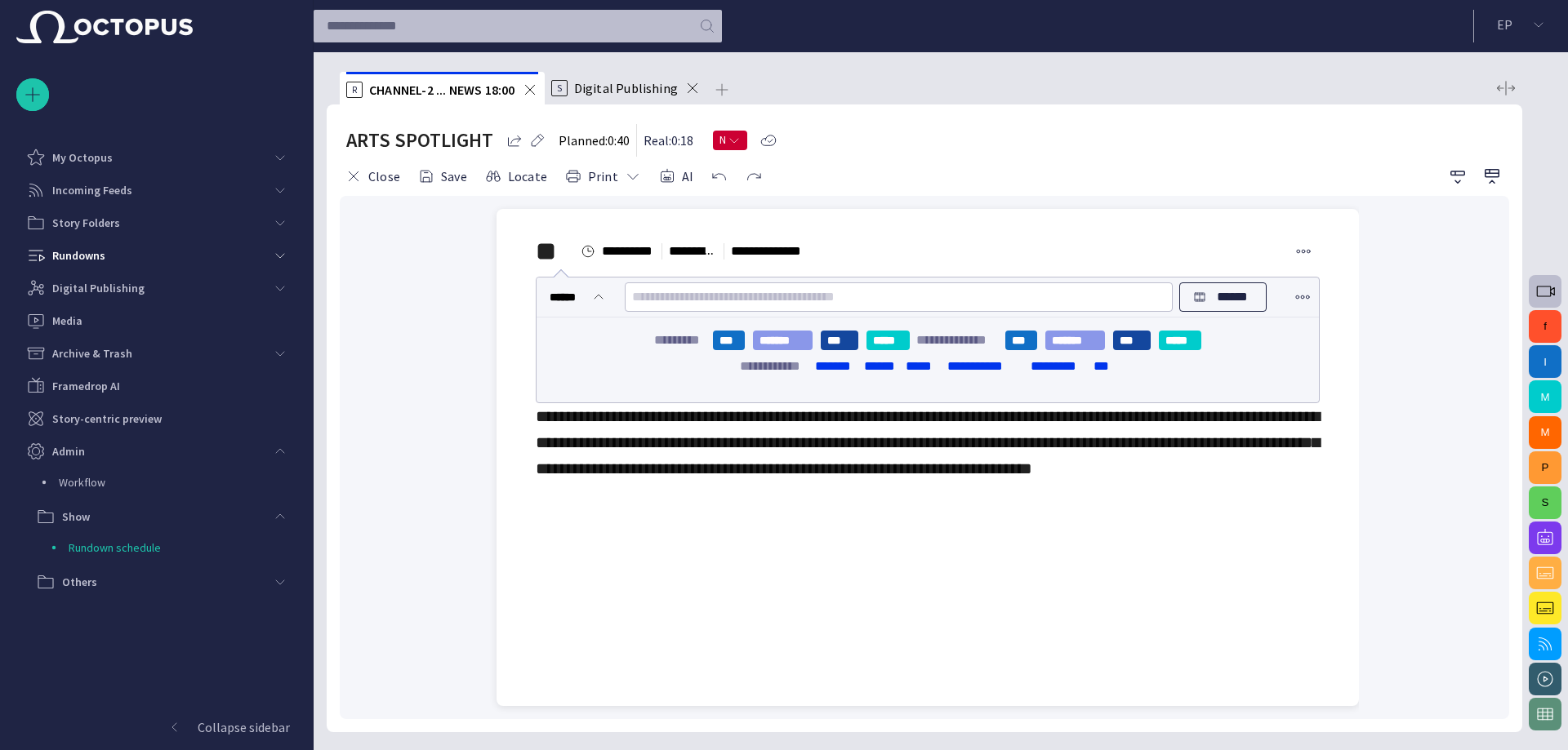
click at [1555, 294] on button "button" at bounding box center [1544, 291] width 33 height 33
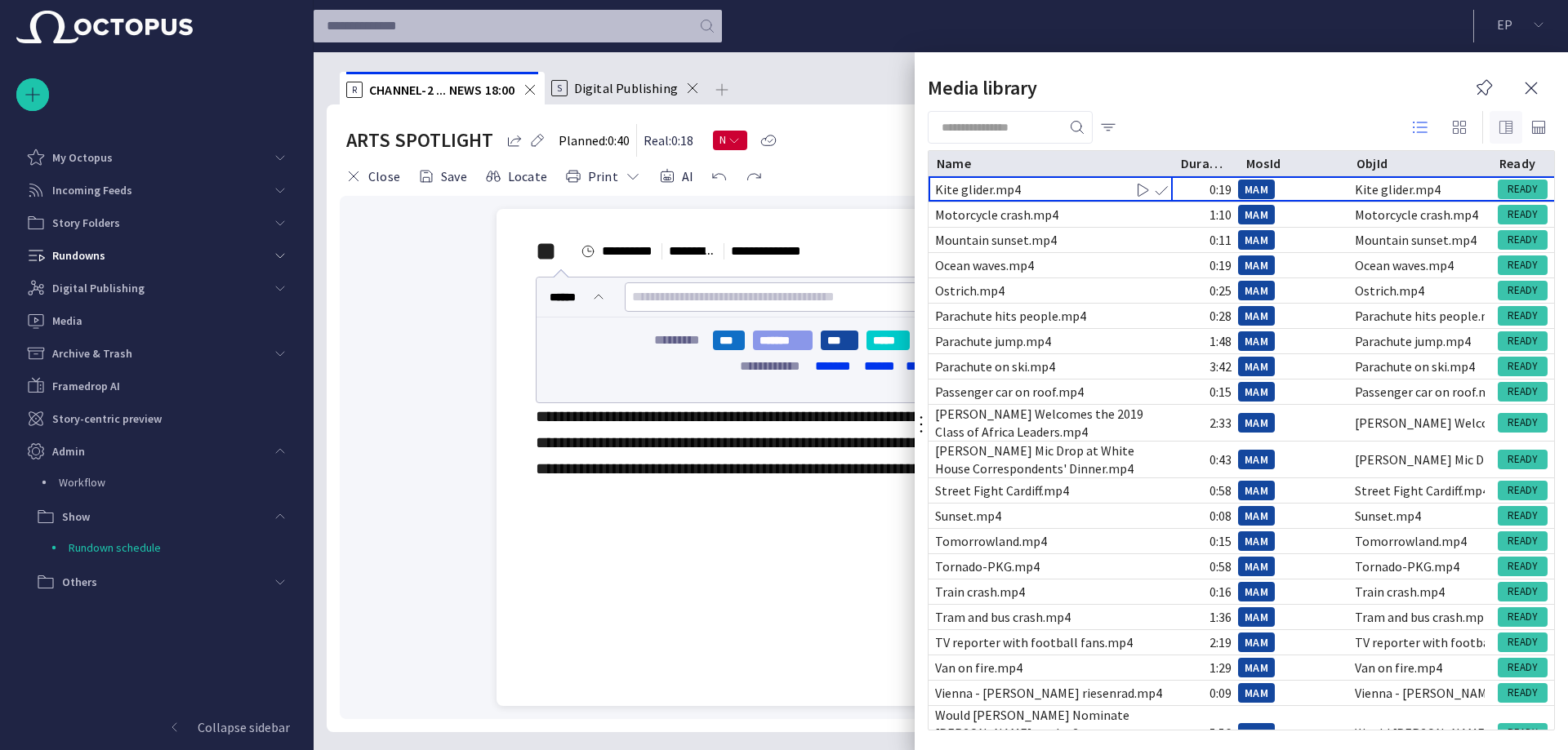
click at [1512, 125] on span "button" at bounding box center [1506, 128] width 20 height 20
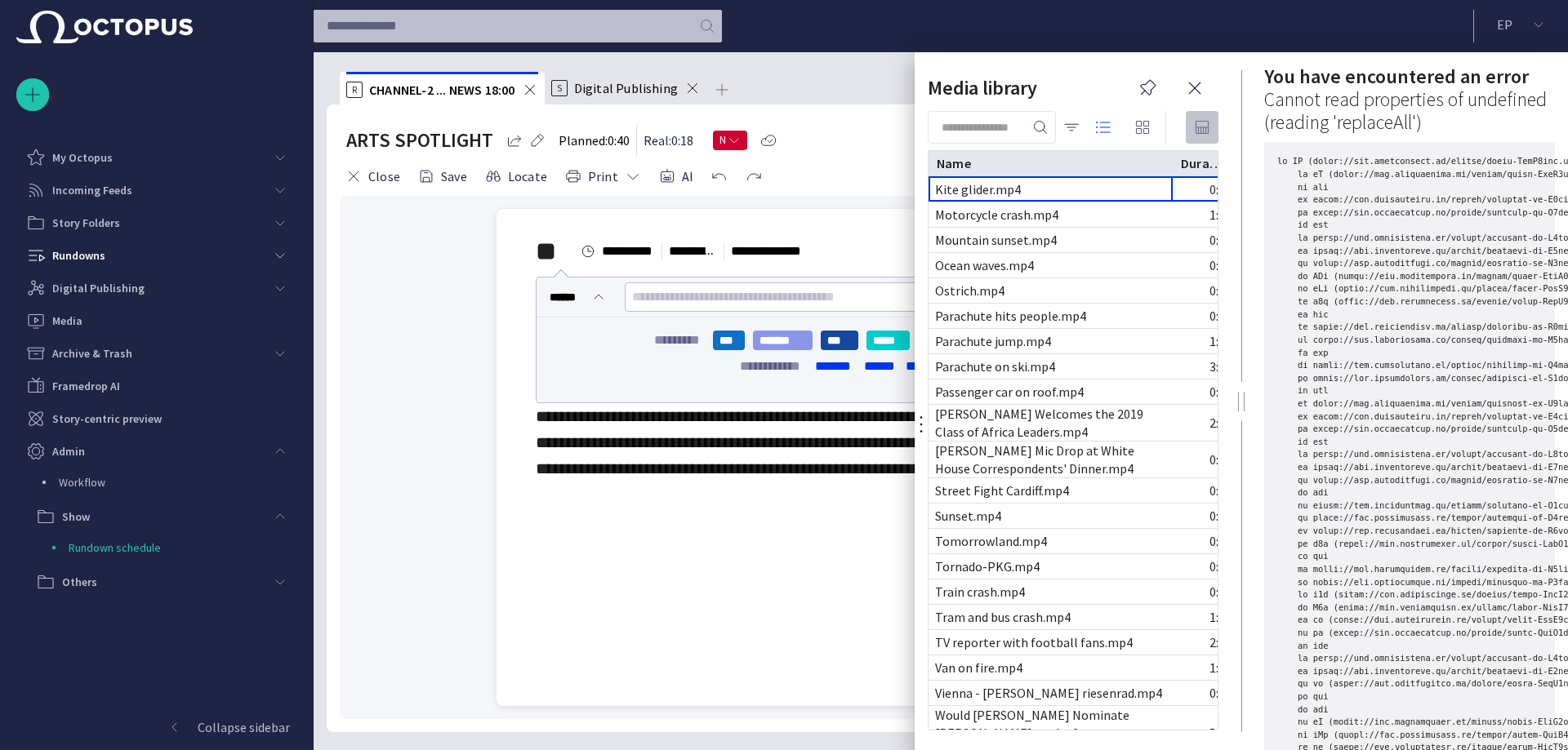
click at [1199, 120] on span "button" at bounding box center [1202, 128] width 20 height 20
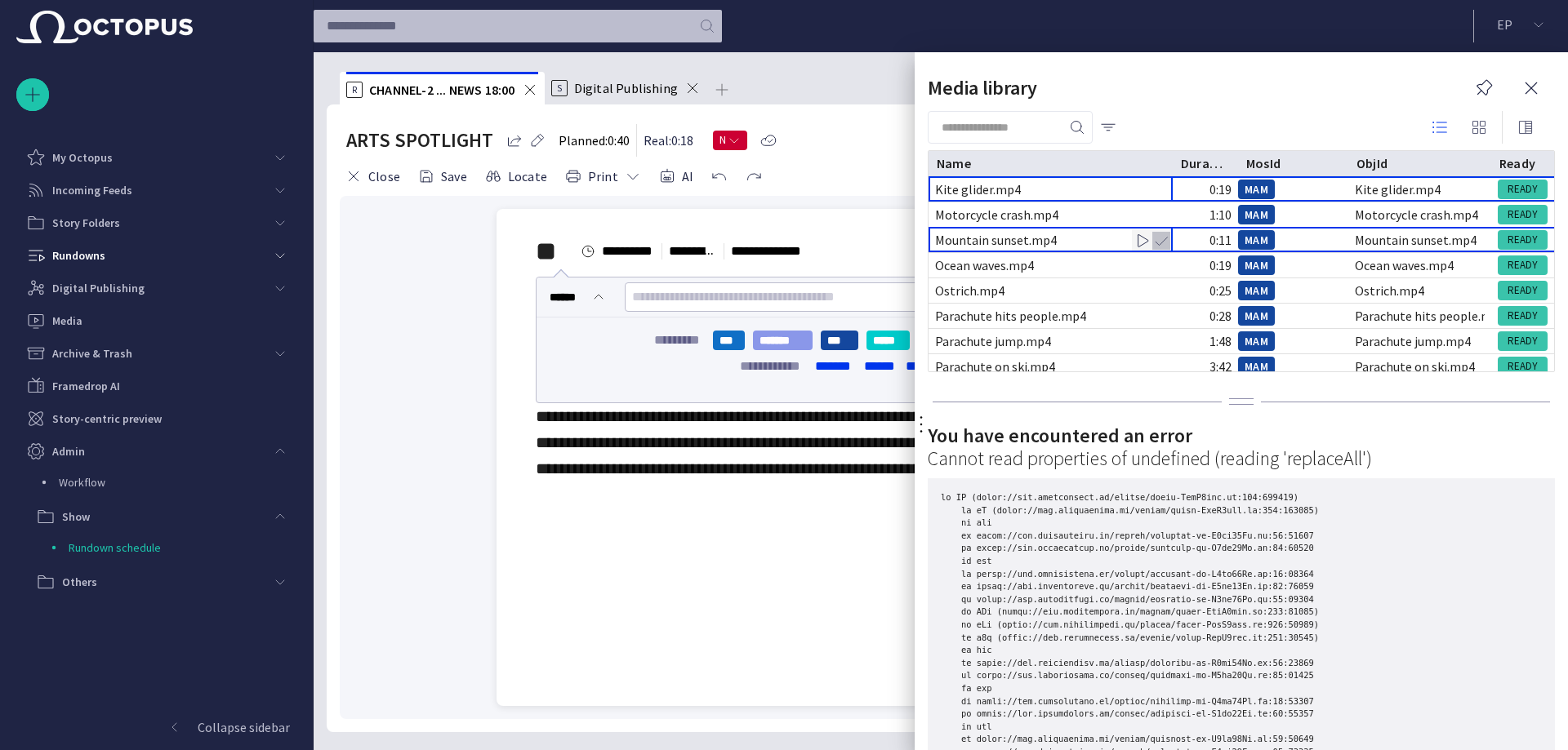
click at [1156, 235] on span "button" at bounding box center [1160, 240] width 17 height 17
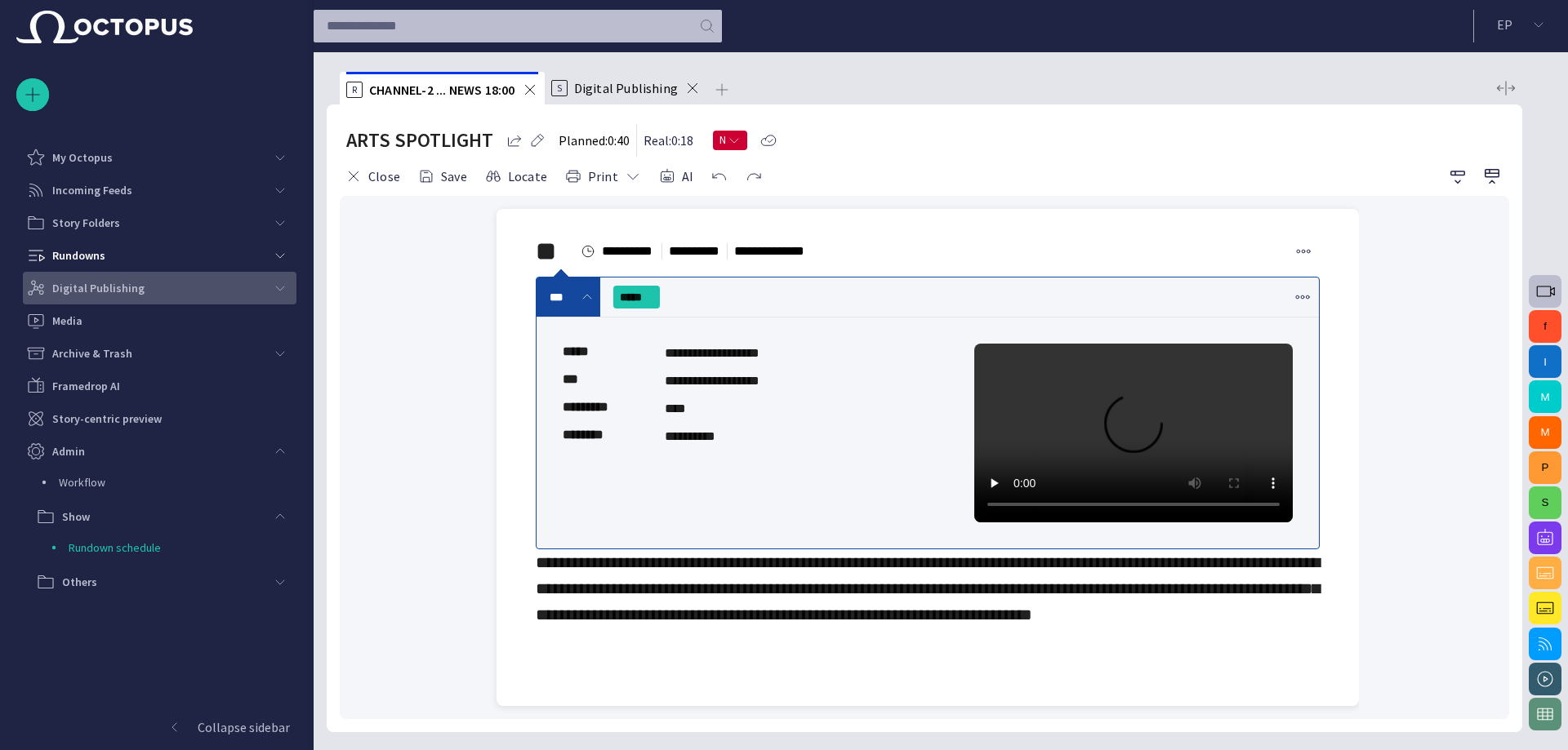
click at [110, 284] on p "Digital Publishing" at bounding box center [98, 288] width 92 height 17
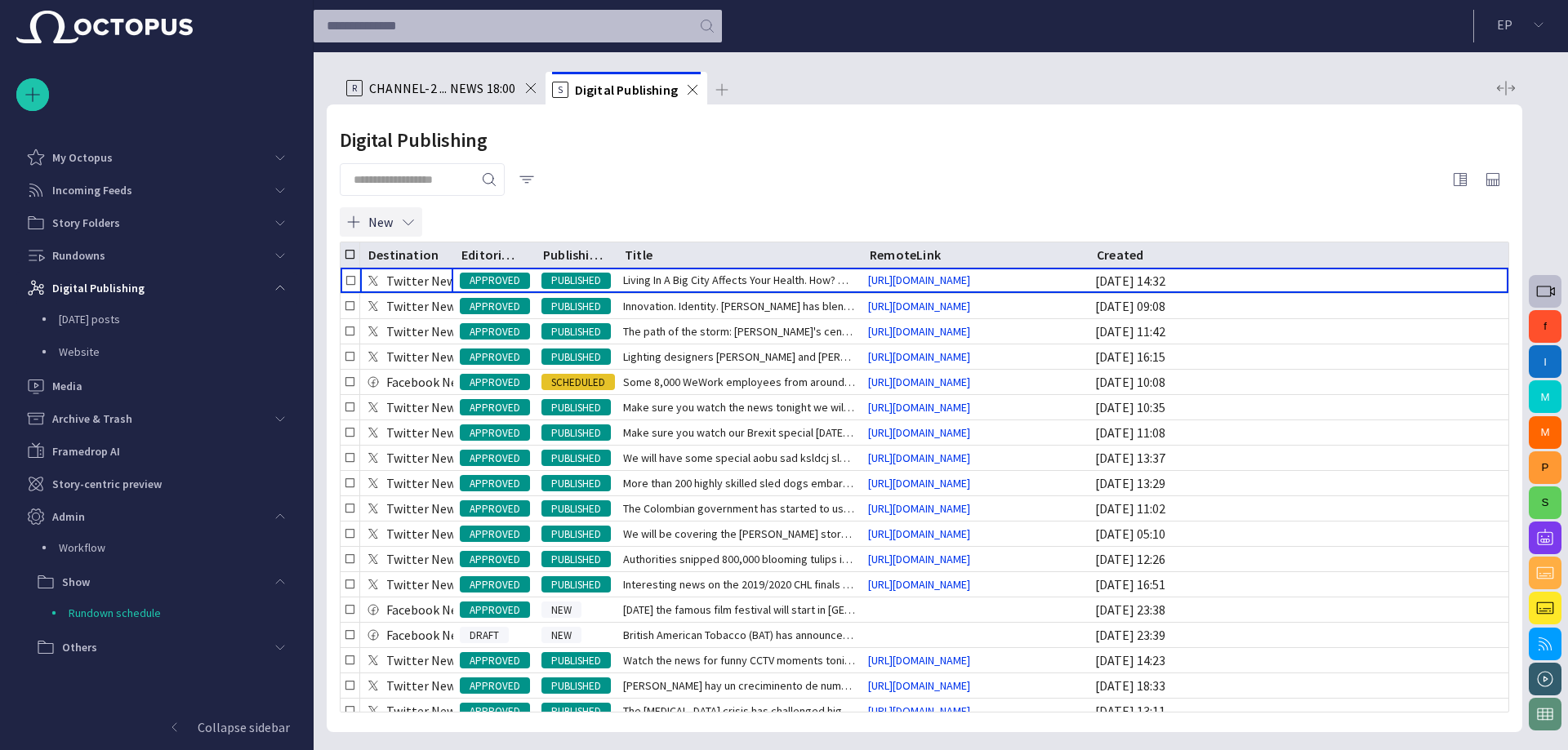
click at [398, 210] on button "New" at bounding box center [380, 223] width 82 height 30
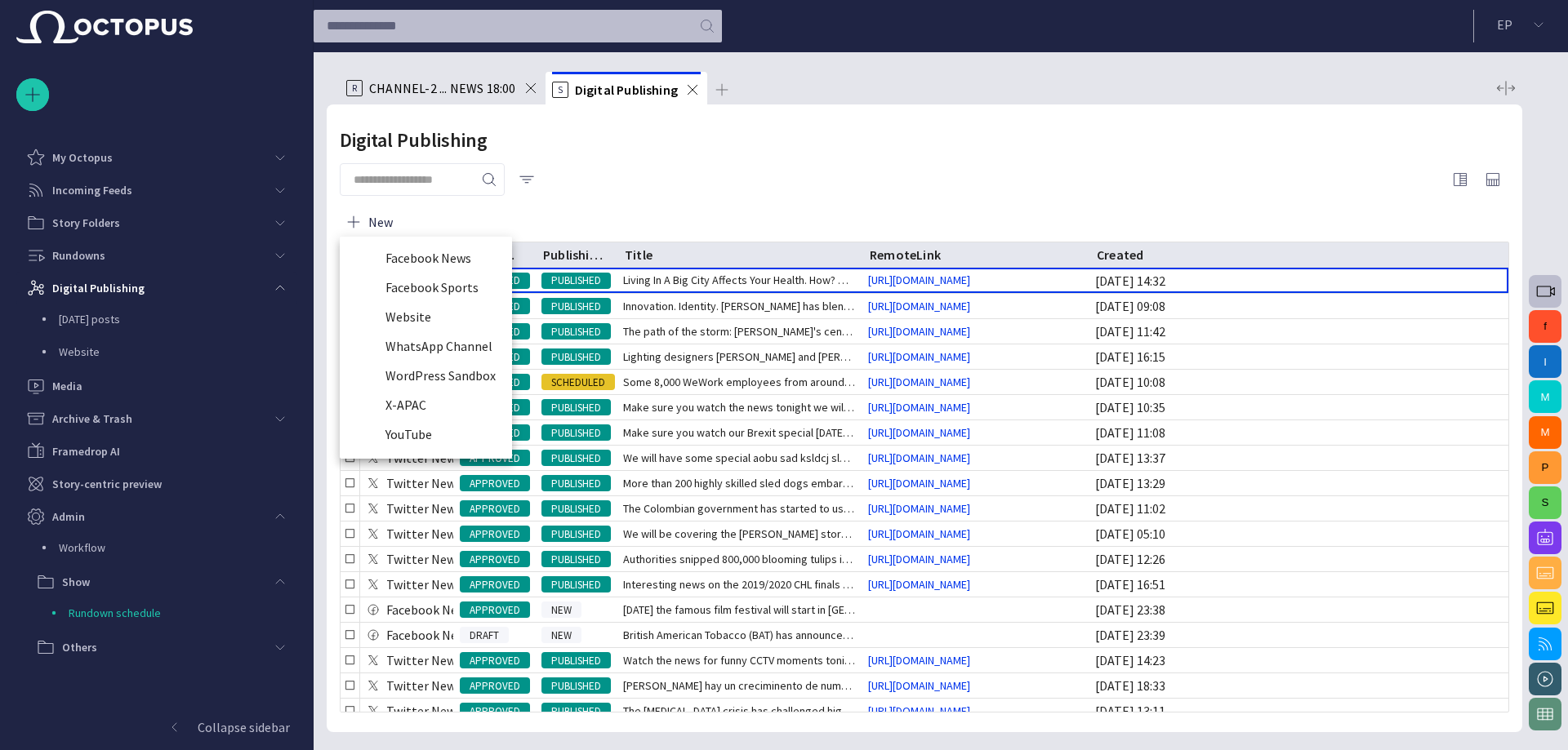
click at [454, 374] on li "WordPress Sandbox" at bounding box center [425, 376] width 172 height 30
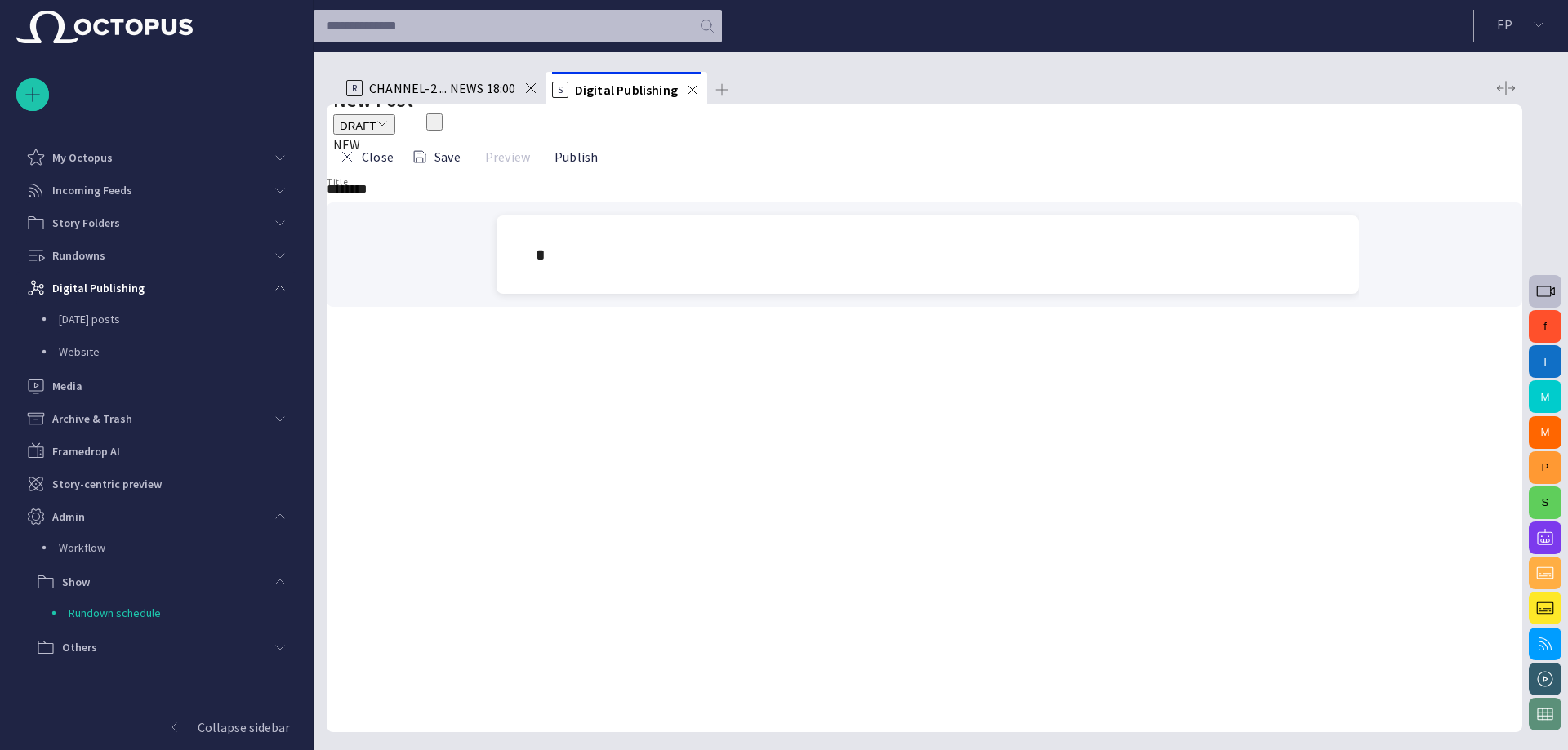
click at [592, 268] on div at bounding box center [927, 254] width 784 height 26
click at [603, 171] on button "Publish" at bounding box center [573, 157] width 61 height 30
click at [534, 171] on button "Preview" at bounding box center [505, 157] width 63 height 30
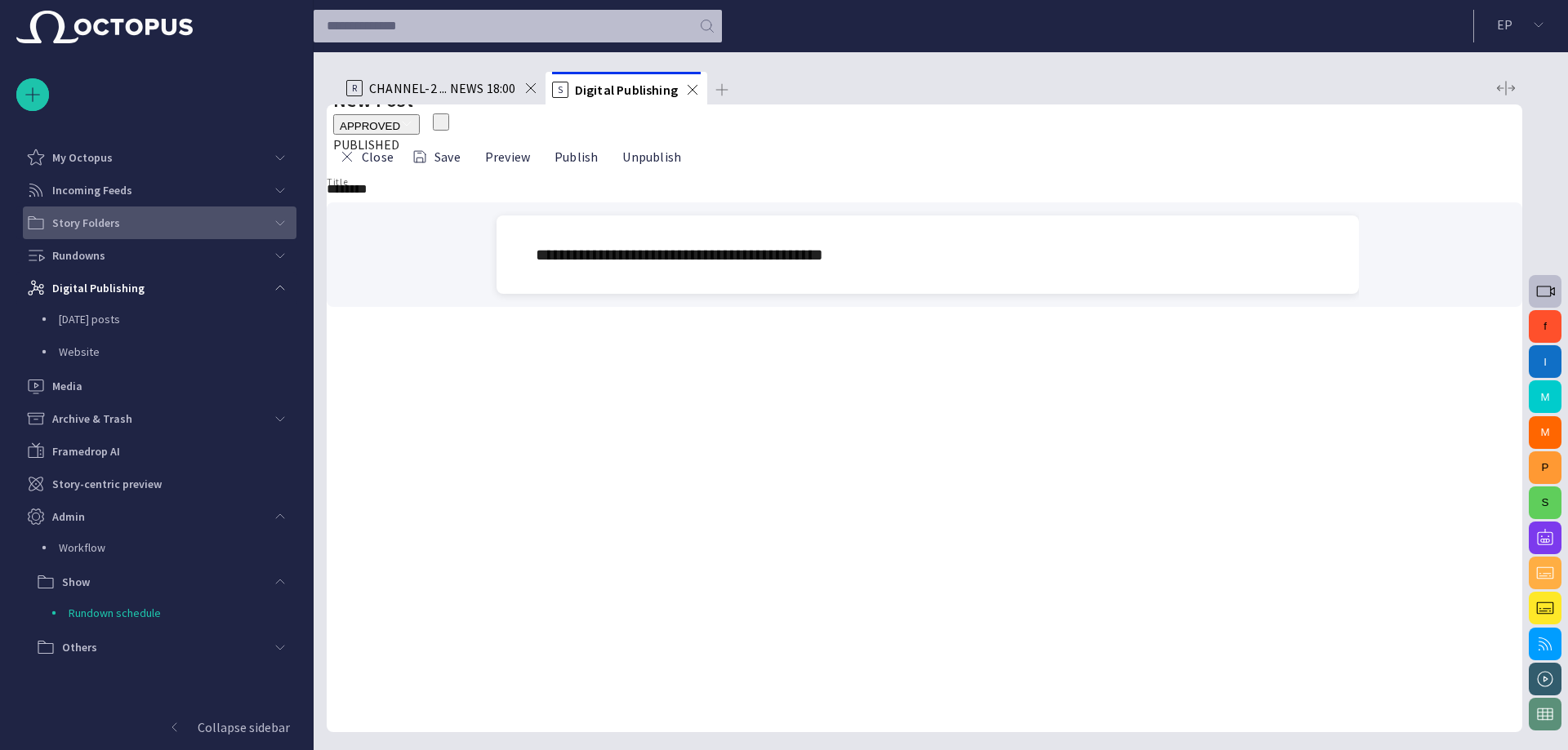
click at [109, 223] on p "Story Folders" at bounding box center [86, 223] width 68 height 17
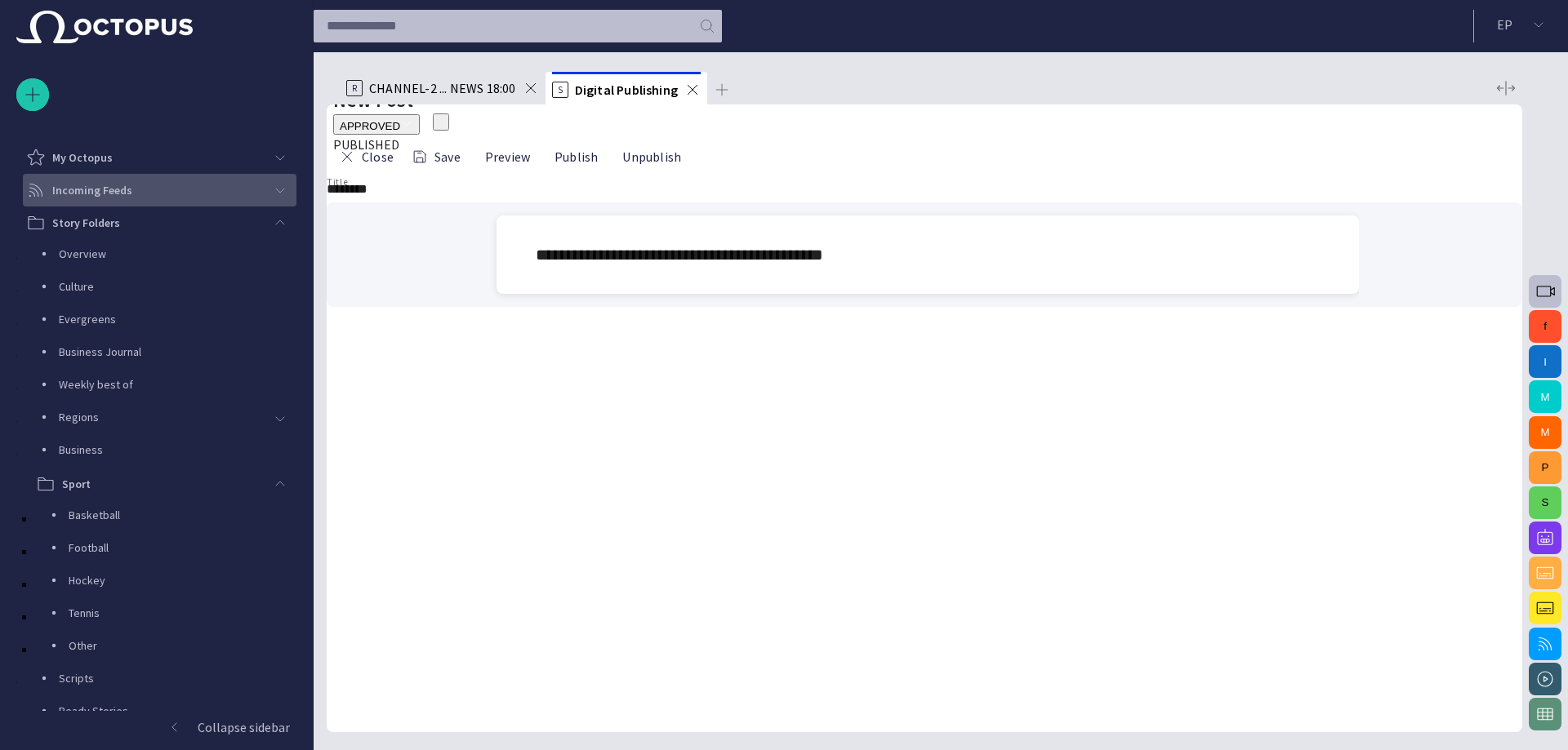
click at [113, 196] on p "Incoming Feeds" at bounding box center [92, 190] width 80 height 17
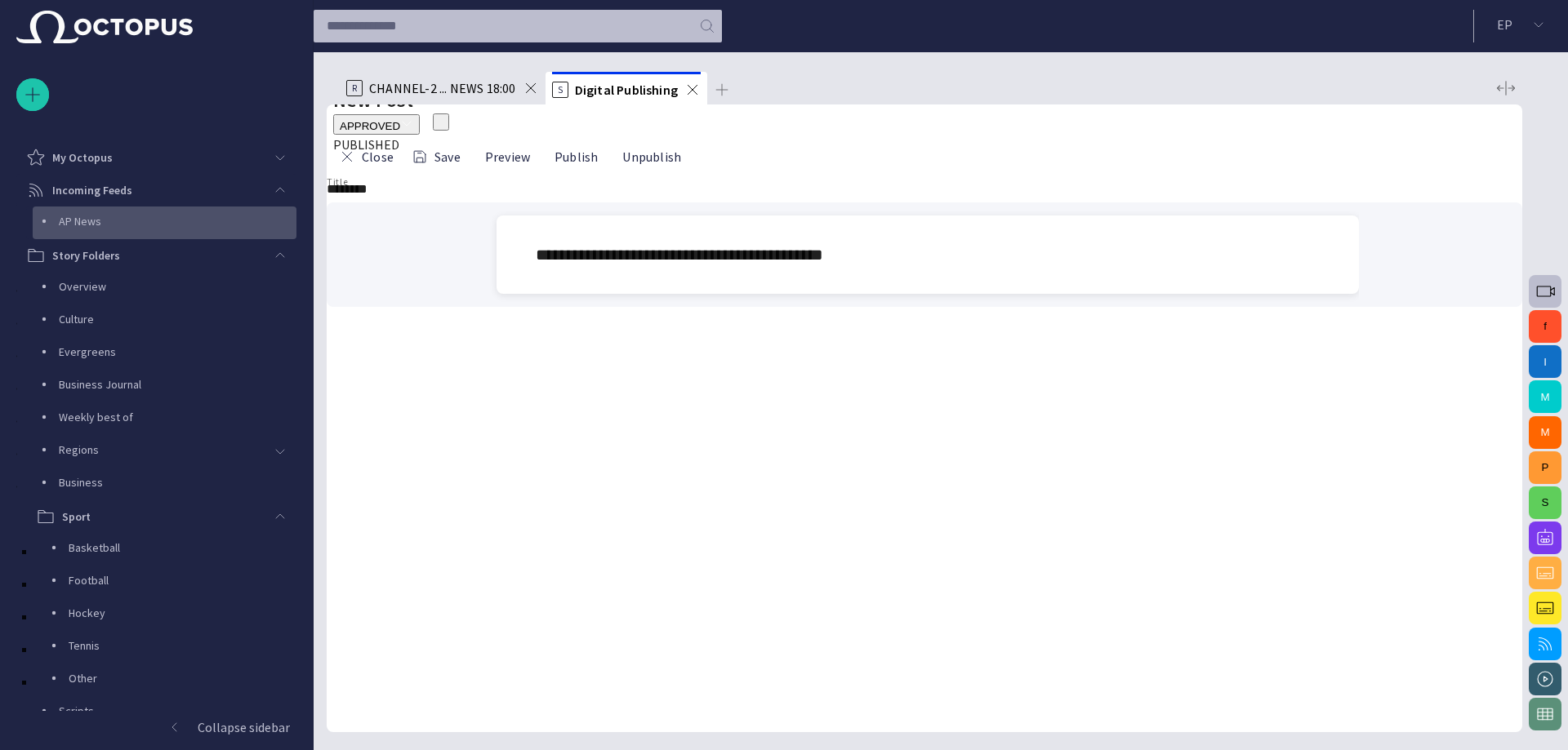
click at [82, 212] on div "AP News" at bounding box center [165, 221] width 260 height 23
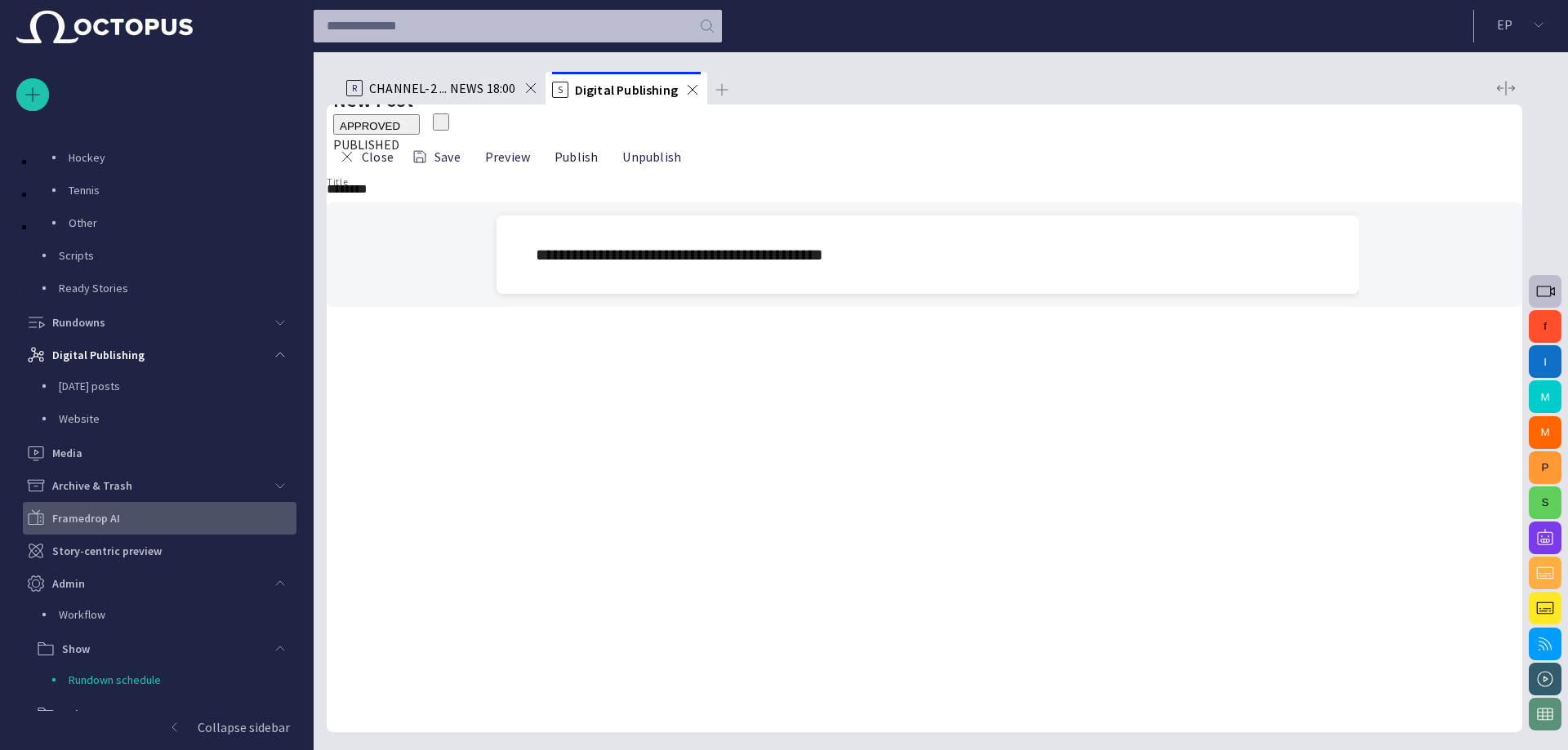
scroll to position [475, 0]
